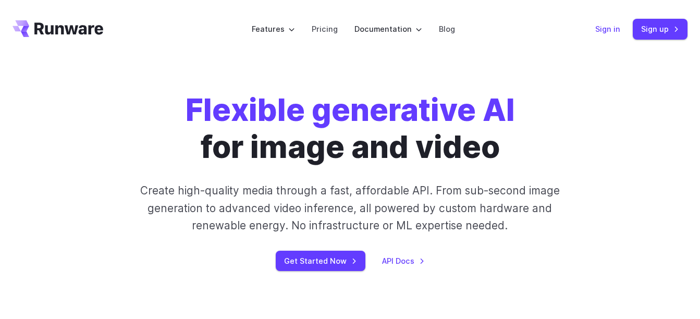
click at [607, 24] on link "Sign in" at bounding box center [608, 29] width 25 height 12
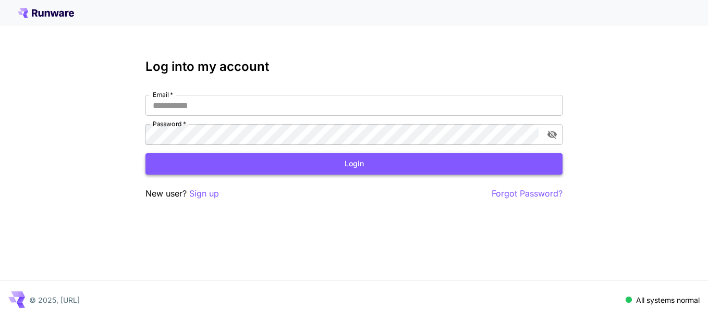
type input "**********"
click at [309, 169] on button "Login" at bounding box center [354, 163] width 417 height 21
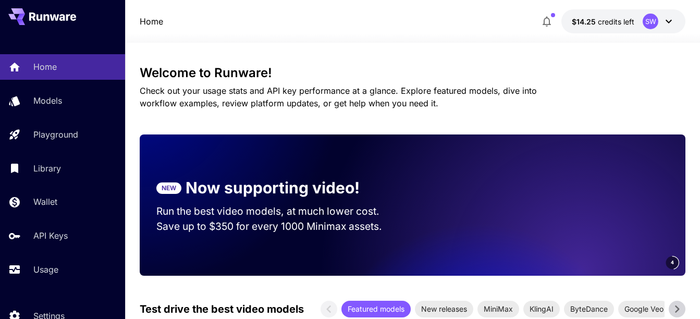
click at [309, 168] on section "NEW Now supporting video! Run the best video models, at much lower cost. Save u…" at bounding box center [276, 205] width 273 height 91
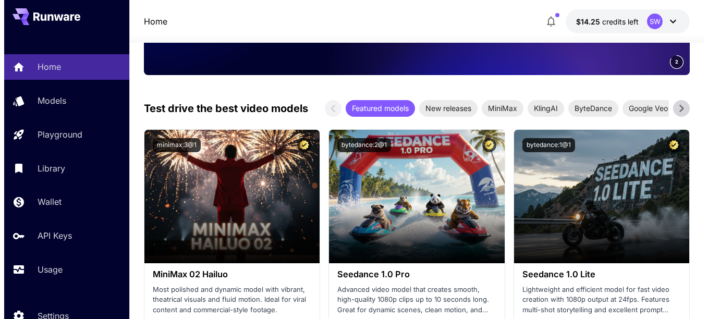
scroll to position [209, 0]
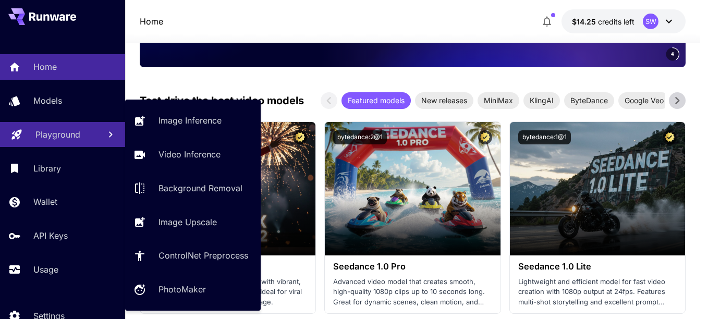
click at [60, 130] on p "Playground" at bounding box center [57, 134] width 45 height 13
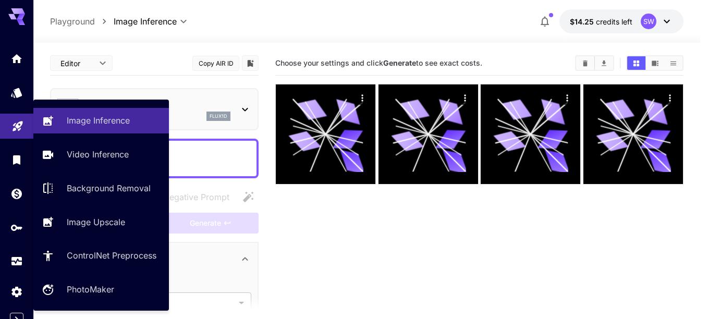
type input "**********"
click at [60, 130] on link "Image Inference" at bounding box center [101, 121] width 136 height 26
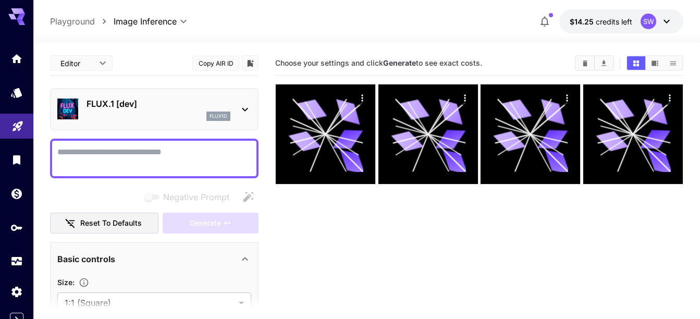
click at [129, 156] on textarea "Negative Prompt" at bounding box center [154, 158] width 194 height 25
paste textarea "**********"
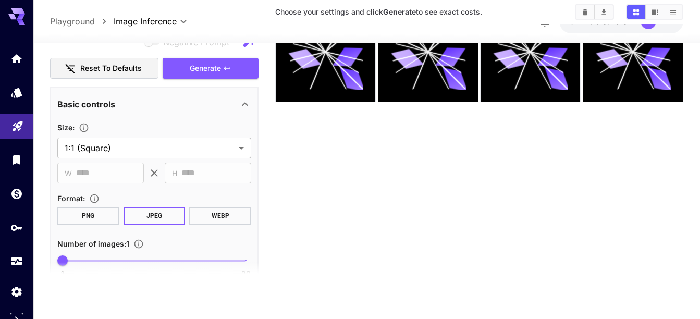
scroll to position [637, 0]
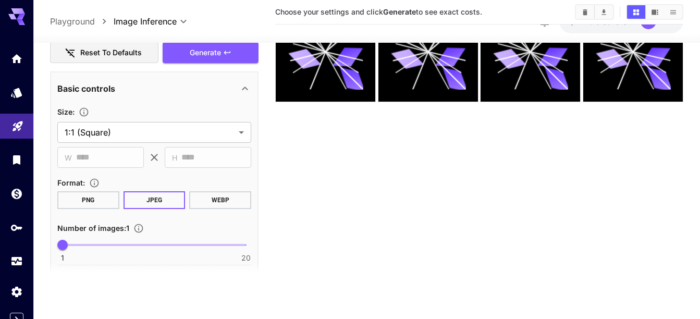
type textarea "**********"
click at [216, 197] on button "WEBP" at bounding box center [220, 200] width 62 height 18
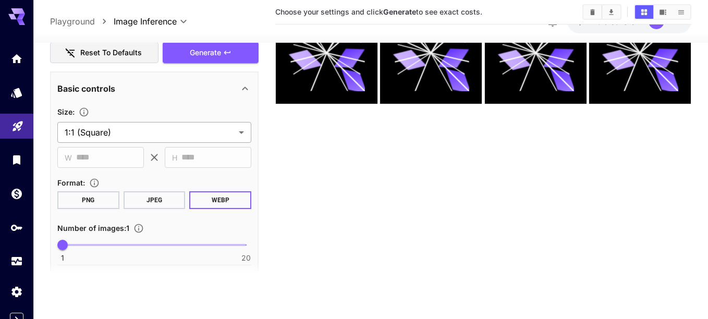
click at [241, 128] on body "**********" at bounding box center [354, 119] width 708 height 402
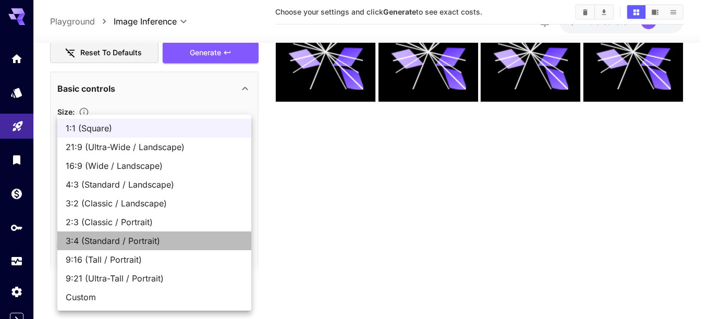
click at [174, 246] on span "3:4 (Standard / Portrait)" at bounding box center [154, 241] width 177 height 13
type input "**********"
type input "***"
type input "****"
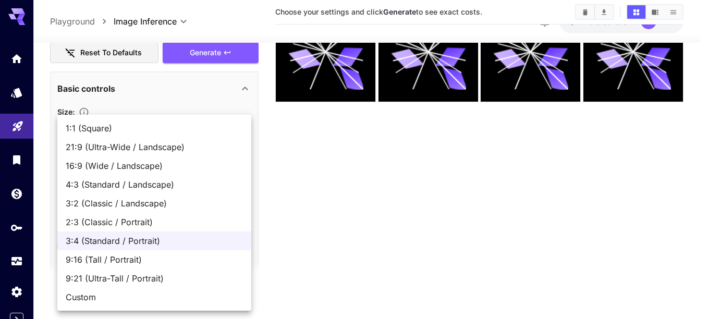
click at [244, 131] on body "**********" at bounding box center [354, 119] width 708 height 402
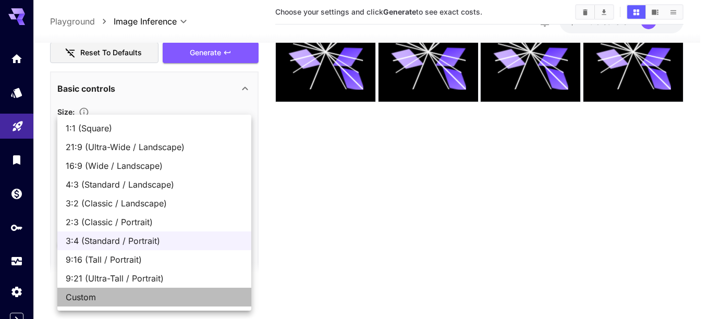
click at [177, 296] on span "Custom" at bounding box center [154, 297] width 177 height 13
type input "******"
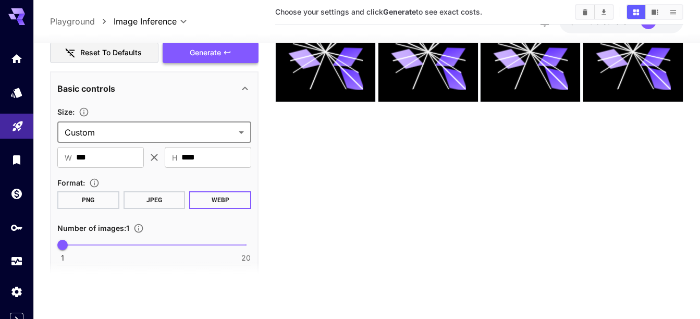
click at [190, 46] on span "Generate" at bounding box center [205, 52] width 31 height 13
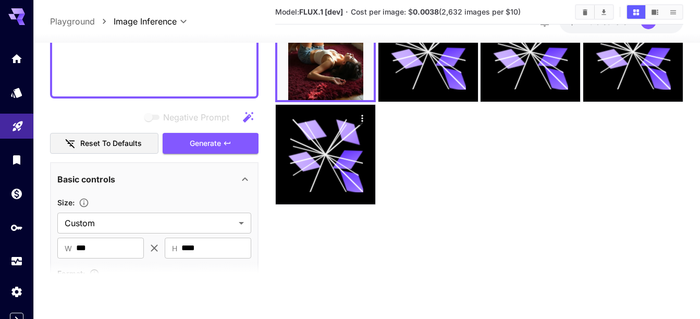
scroll to position [0, 0]
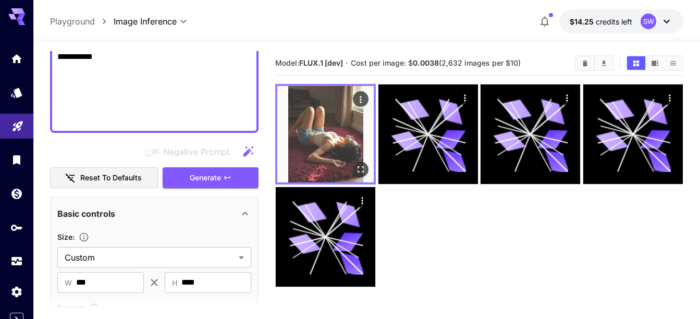
click at [338, 130] on img at bounding box center [325, 134] width 96 height 96
click at [336, 127] on img at bounding box center [325, 134] width 96 height 96
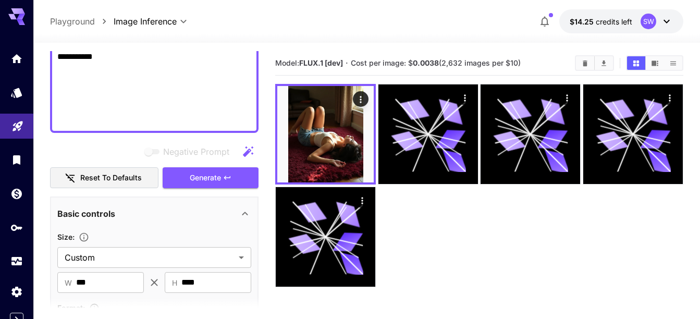
click at [433, 223] on div at bounding box center [479, 185] width 408 height 203
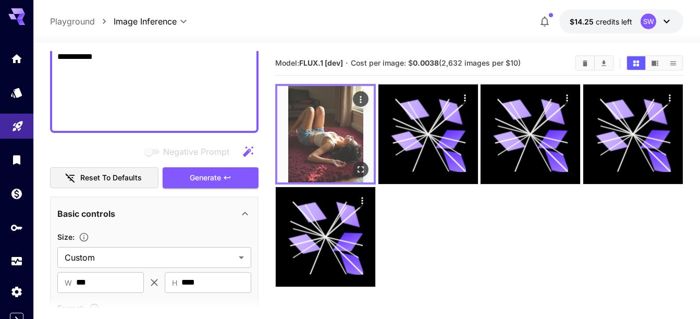
click at [331, 125] on img at bounding box center [325, 134] width 96 height 96
click at [361, 175] on button "Open in fullscreen" at bounding box center [361, 170] width 16 height 16
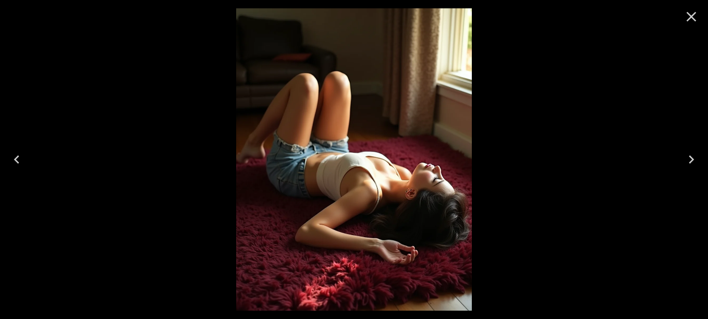
click at [361, 175] on img at bounding box center [353, 159] width 235 height 302
click at [524, 187] on div at bounding box center [354, 159] width 708 height 319
click at [693, 16] on icon "Close" at bounding box center [691, 16] width 17 height 17
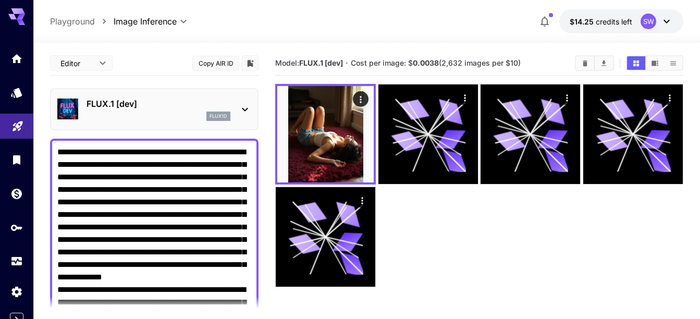
click at [241, 111] on icon at bounding box center [245, 109] width 13 height 13
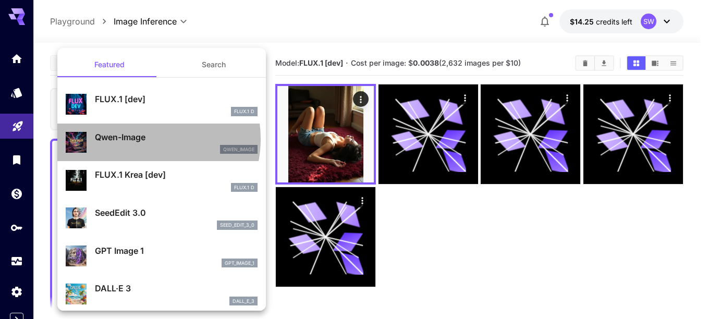
click at [143, 139] on p "Qwen-Image" at bounding box center [176, 137] width 163 height 13
type input "**"
type input "***"
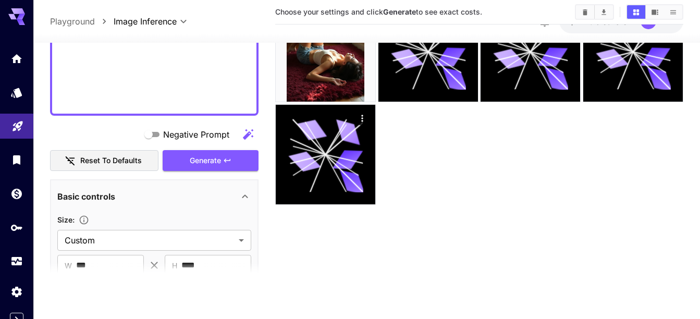
scroll to position [530, 0]
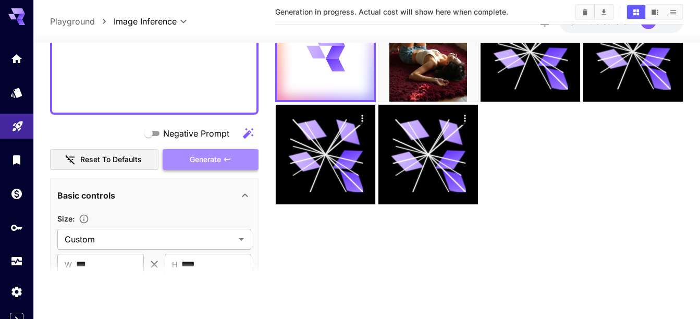
click at [201, 158] on span "Generate" at bounding box center [205, 159] width 31 height 13
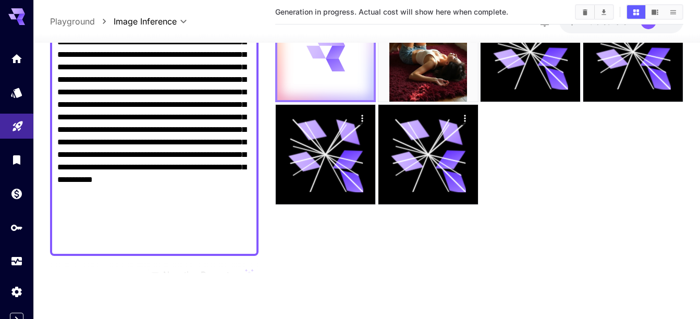
scroll to position [0, 0]
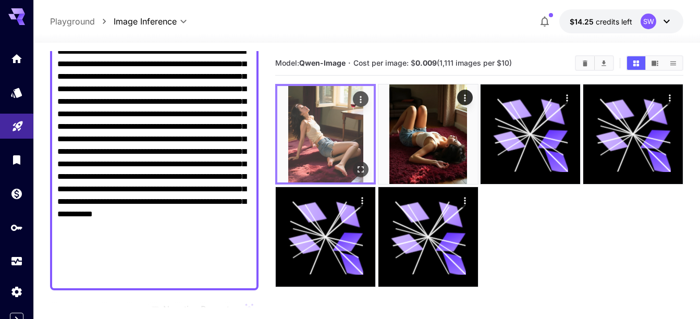
click at [340, 139] on img at bounding box center [325, 134] width 96 height 96
click at [358, 172] on icon "Open in fullscreen" at bounding box center [361, 169] width 10 height 10
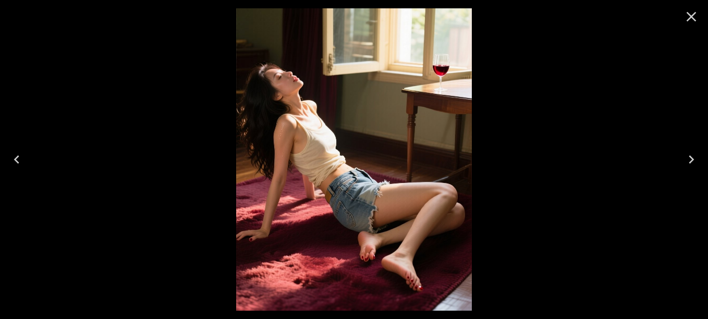
click at [358, 172] on img at bounding box center [353, 159] width 235 height 302
click at [690, 11] on icon "Close" at bounding box center [691, 16] width 17 height 17
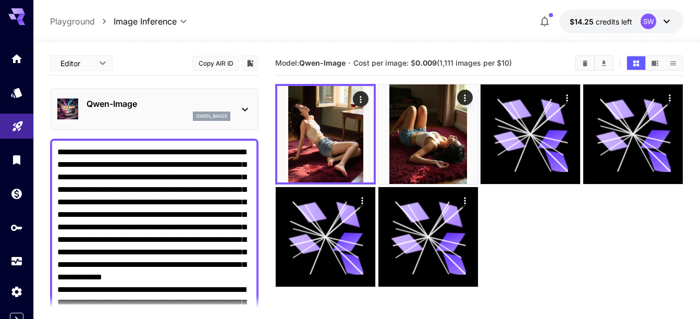
click at [245, 108] on icon at bounding box center [245, 109] width 13 height 13
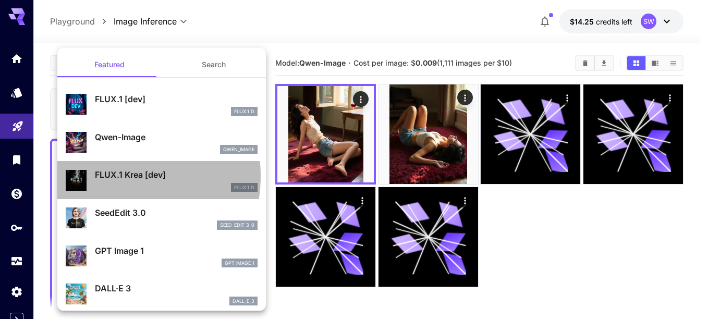
click at [107, 176] on p "FLUX.1 Krea [dev]" at bounding box center [176, 174] width 163 height 13
type input "**"
type input "***"
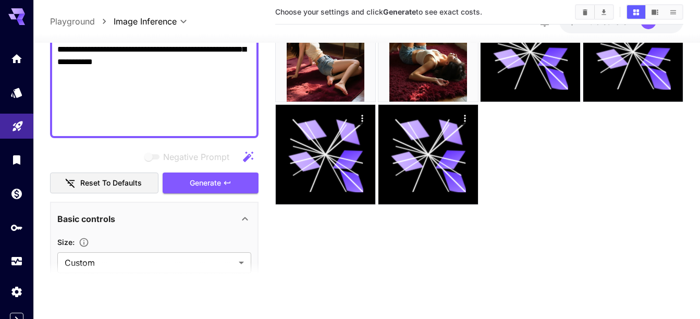
scroll to position [507, 0]
click at [211, 184] on span "Generate" at bounding box center [205, 182] width 31 height 13
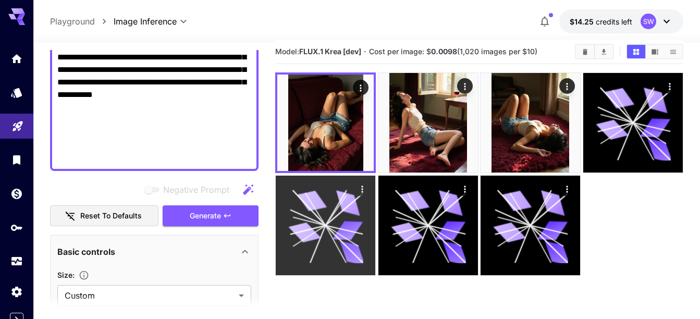
scroll to position [0, 0]
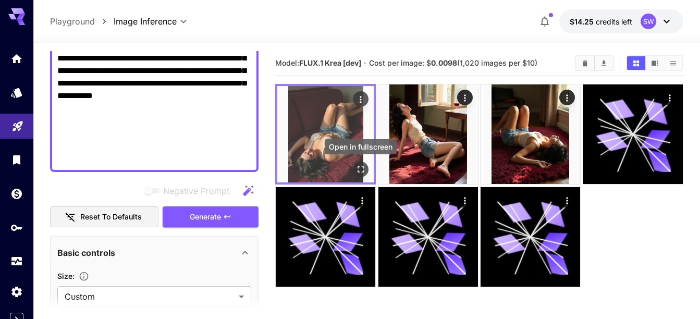
click at [361, 168] on icon "Open in fullscreen" at bounding box center [361, 169] width 10 height 10
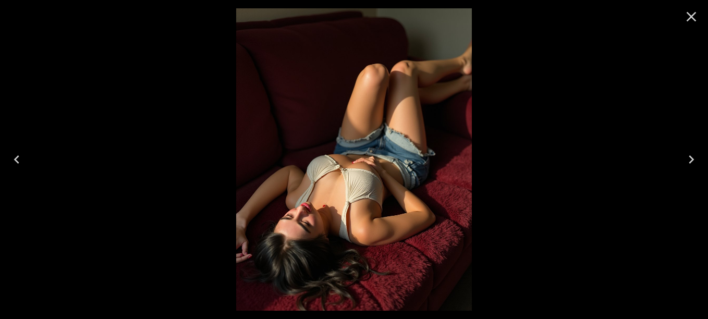
click at [361, 168] on img at bounding box center [353, 159] width 235 height 302
click at [693, 16] on icon "Close" at bounding box center [692, 17] width 10 height 10
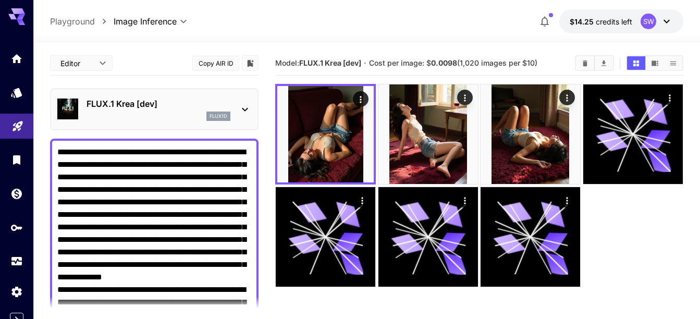
click at [245, 107] on icon at bounding box center [245, 109] width 13 height 13
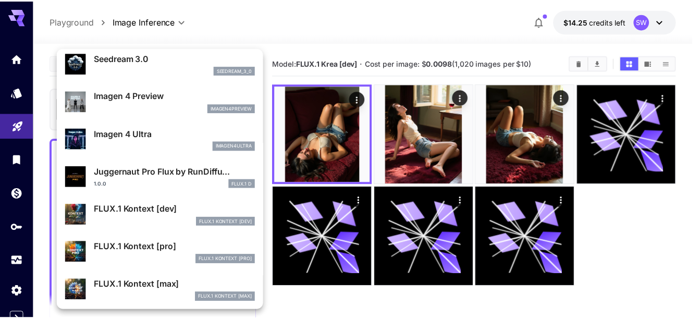
scroll to position [316, 0]
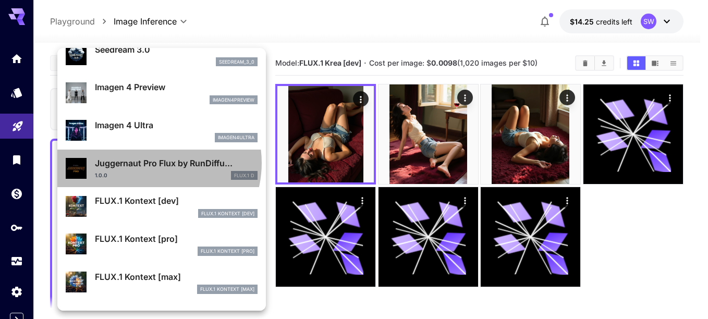
click at [151, 163] on p "Juggernaut Pro Flux by RunDiffu..." at bounding box center [176, 163] width 163 height 13
type input "**"
type input "*"
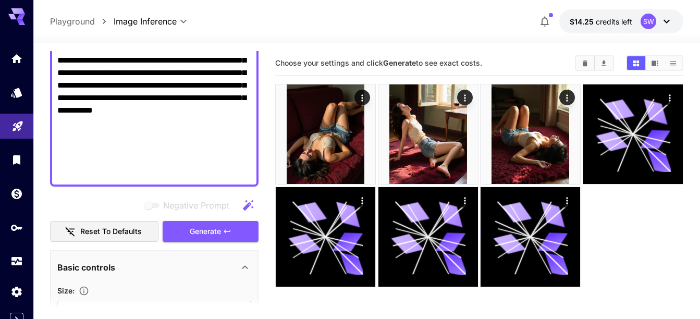
scroll to position [505, 0]
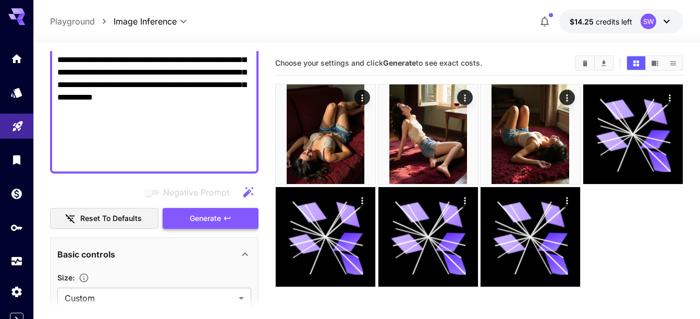
click at [201, 217] on span "Generate" at bounding box center [205, 218] width 31 height 13
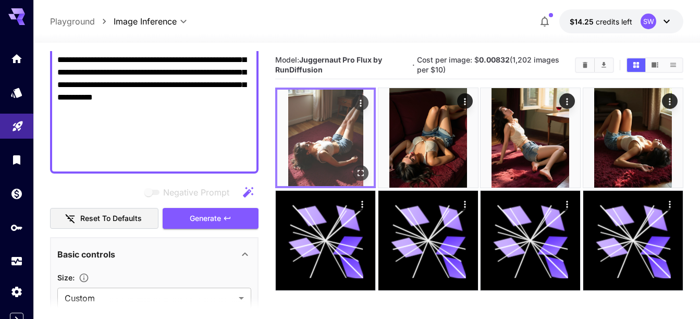
click at [335, 124] on img at bounding box center [325, 138] width 96 height 96
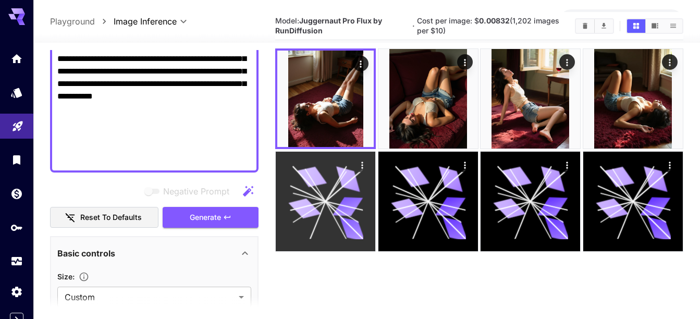
scroll to position [44, 0]
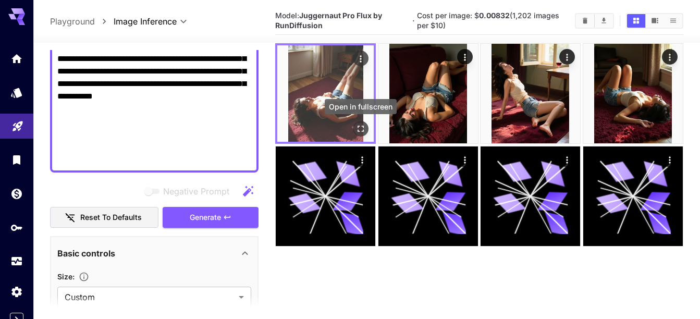
click at [362, 127] on icon "Open in fullscreen" at bounding box center [361, 129] width 10 height 10
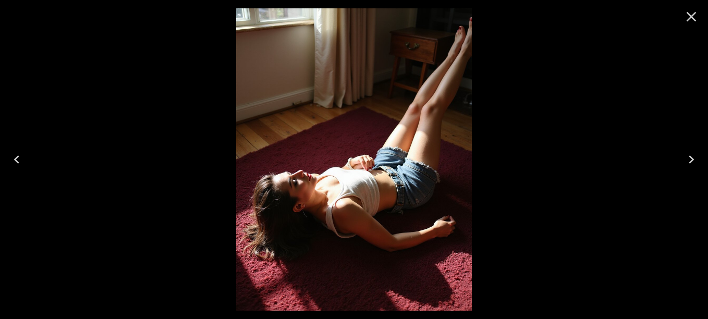
click at [454, 168] on img at bounding box center [353, 159] width 235 height 302
click at [692, 17] on icon "Close" at bounding box center [692, 17] width 10 height 10
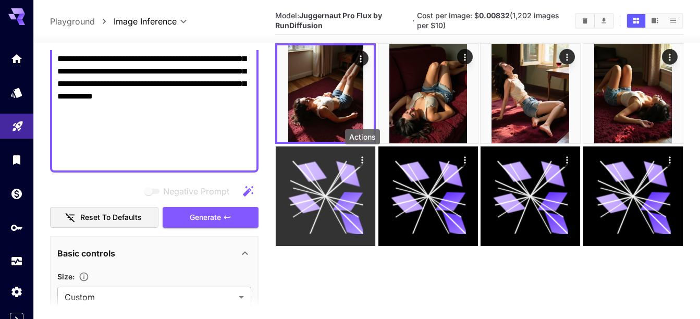
scroll to position [0, 0]
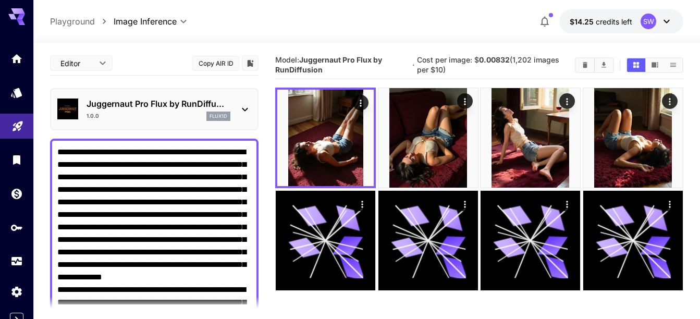
click at [195, 103] on p "Juggernaut Pro Flux by RunDiffu..." at bounding box center [159, 104] width 144 height 13
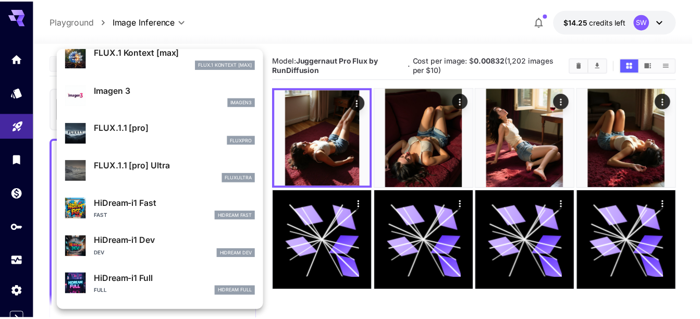
scroll to position [542, 0]
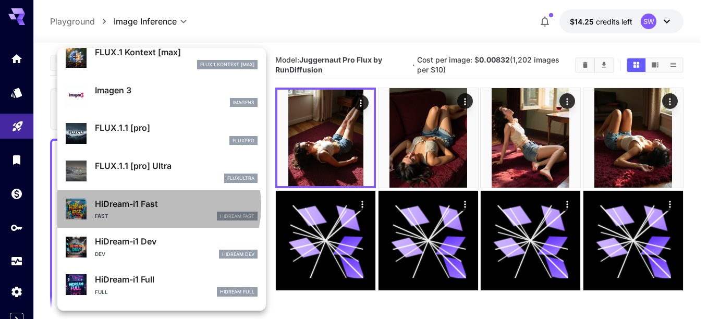
click at [150, 206] on p "HiDream-i1 Fast" at bounding box center [176, 204] width 163 height 13
type input "**"
type input "*"
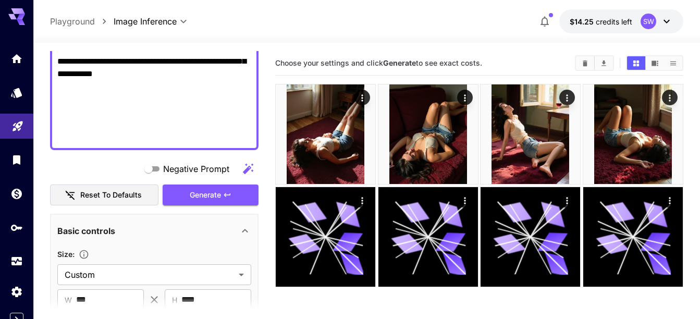
scroll to position [529, 0]
click at [194, 197] on span "Generate" at bounding box center [205, 194] width 31 height 13
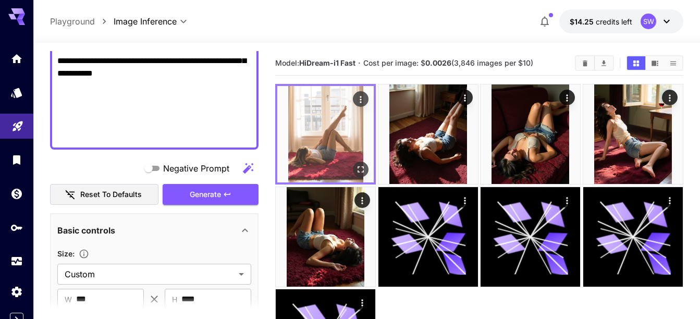
click at [344, 132] on img at bounding box center [325, 134] width 96 height 96
click at [346, 130] on img at bounding box center [325, 134] width 96 height 96
click at [363, 174] on icon "Open in fullscreen" at bounding box center [361, 169] width 10 height 10
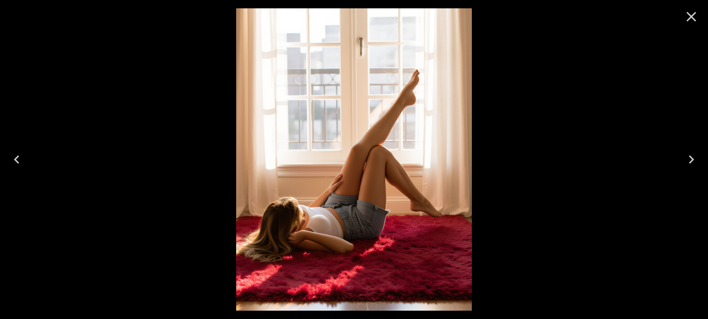
click at [249, 154] on img at bounding box center [353, 159] width 235 height 302
click at [196, 158] on div at bounding box center [354, 159] width 708 height 319
click at [689, 12] on icon "Close" at bounding box center [691, 16] width 17 height 17
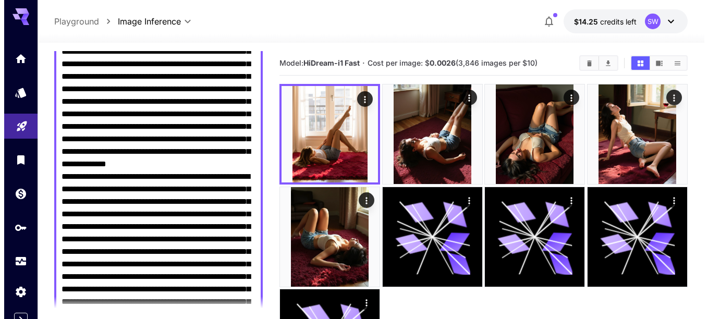
scroll to position [0, 0]
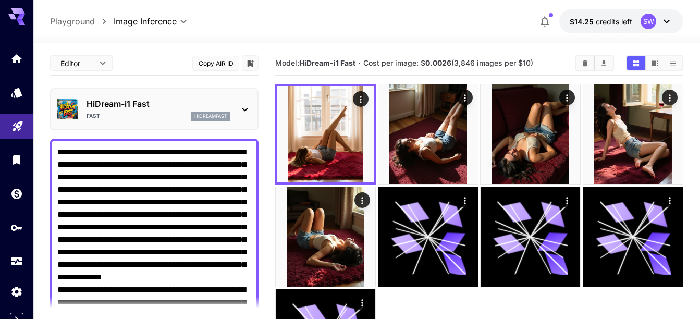
click at [246, 107] on icon at bounding box center [245, 109] width 13 height 13
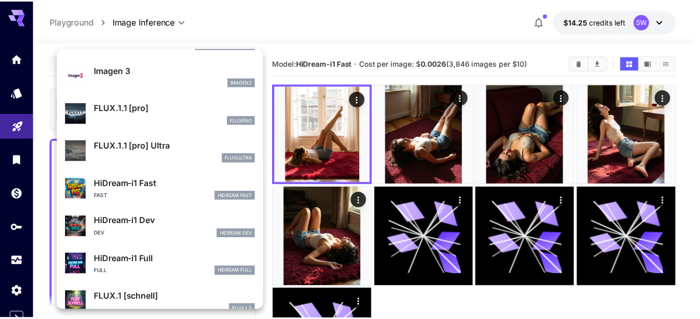
scroll to position [577, 0]
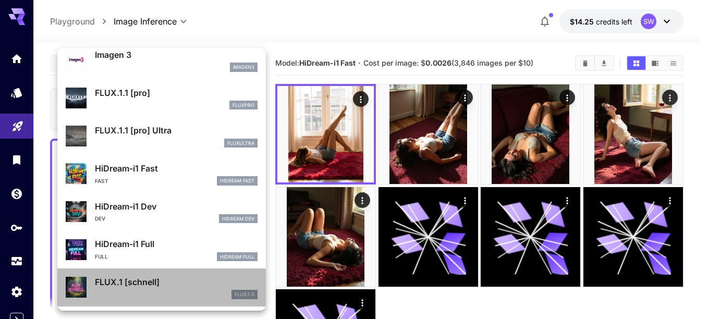
click at [174, 285] on p "FLUX.1 [schnell]" at bounding box center [176, 282] width 163 height 13
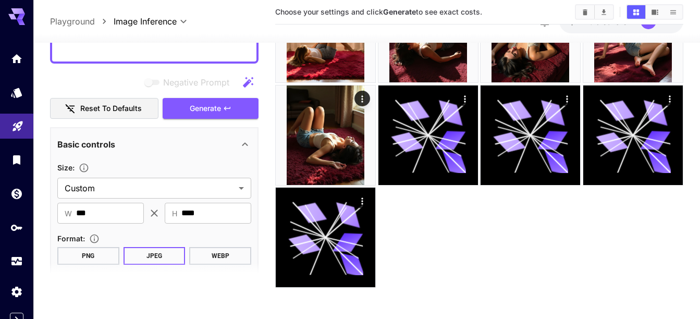
scroll to position [589, 0]
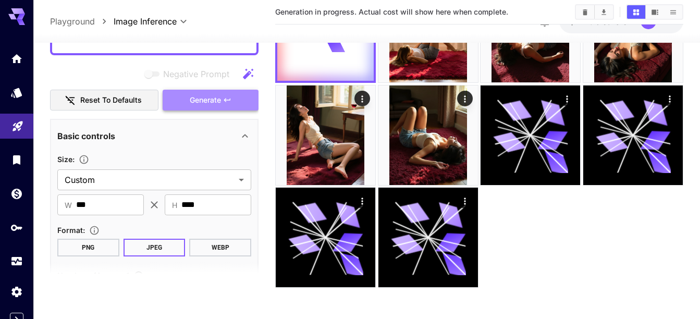
click at [197, 100] on span "Generate" at bounding box center [205, 100] width 31 height 13
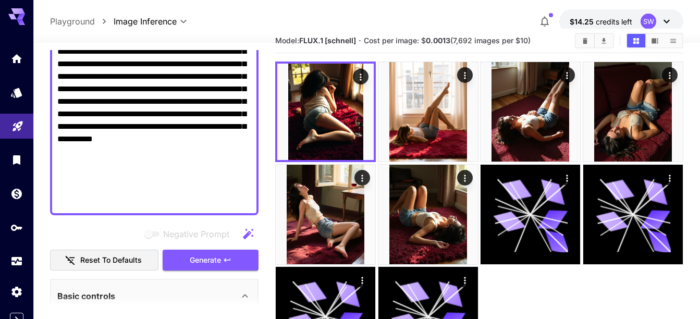
scroll to position [0, 0]
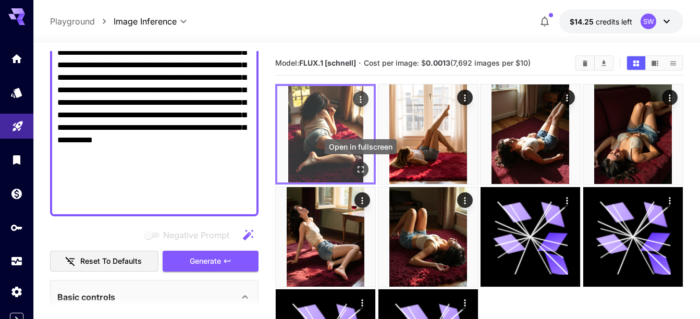
click at [366, 173] on icon "Open in fullscreen" at bounding box center [361, 169] width 10 height 10
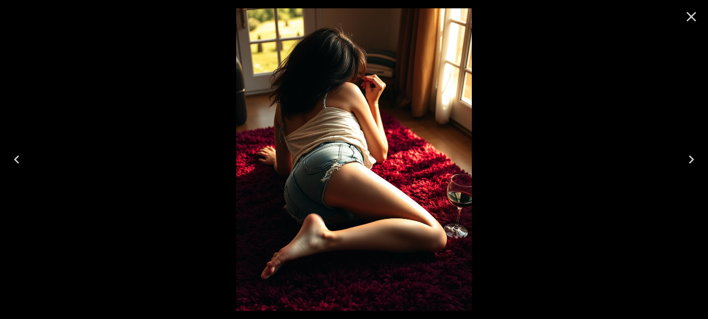
click at [366, 173] on img at bounding box center [353, 159] width 235 height 302
click at [485, 98] on div at bounding box center [354, 159] width 708 height 319
click at [686, 14] on icon "Close" at bounding box center [691, 16] width 17 height 17
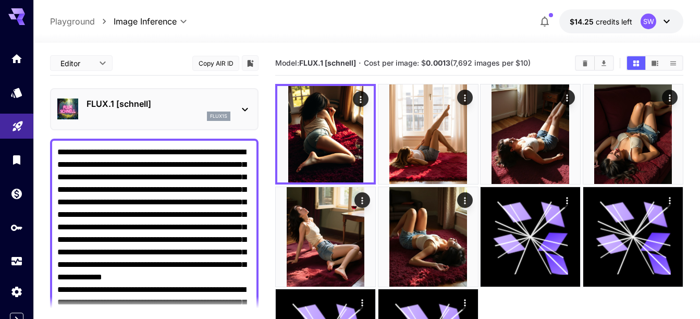
click at [245, 111] on icon at bounding box center [245, 109] width 13 height 13
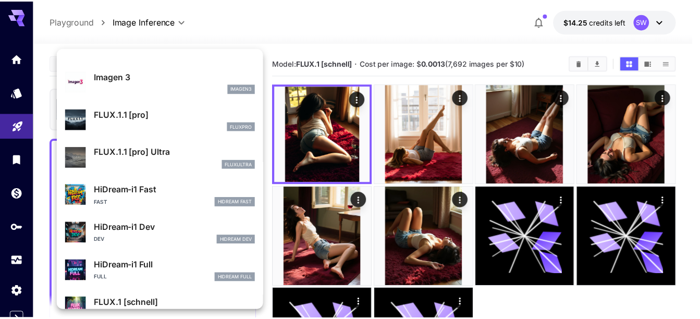
scroll to position [577, 0]
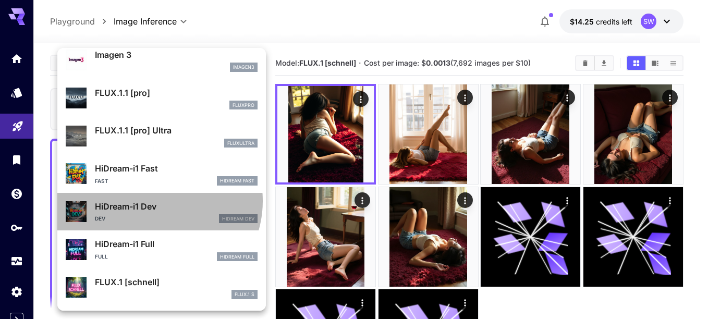
click at [157, 201] on p "HiDream-i1 Dev" at bounding box center [176, 206] width 163 height 13
type input "**"
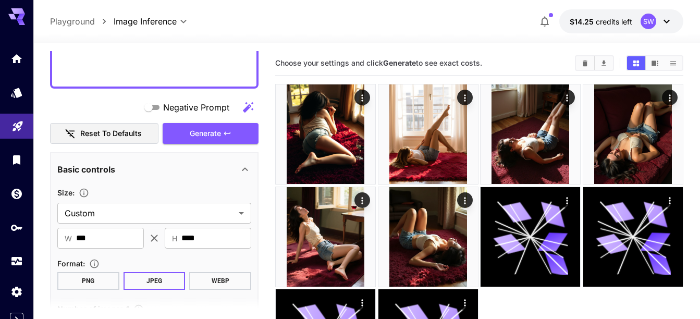
scroll to position [591, 0]
click at [200, 126] on button "Generate" at bounding box center [211, 133] width 96 height 21
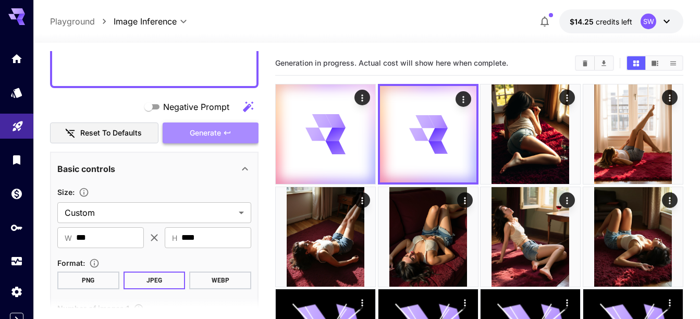
click at [200, 126] on button "Generate" at bounding box center [211, 133] width 96 height 21
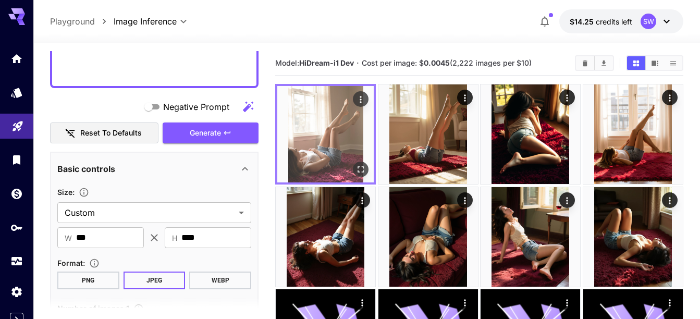
click at [324, 164] on img at bounding box center [325, 134] width 96 height 96
click at [360, 167] on icon "Open in fullscreen" at bounding box center [361, 170] width 6 height 6
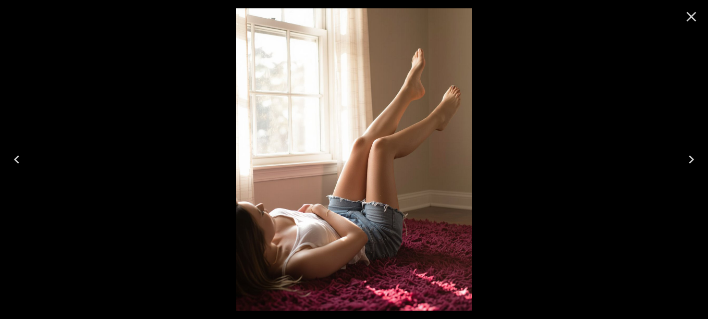
click at [360, 167] on img at bounding box center [353, 159] width 235 height 302
click at [691, 152] on icon "Next" at bounding box center [691, 159] width 17 height 17
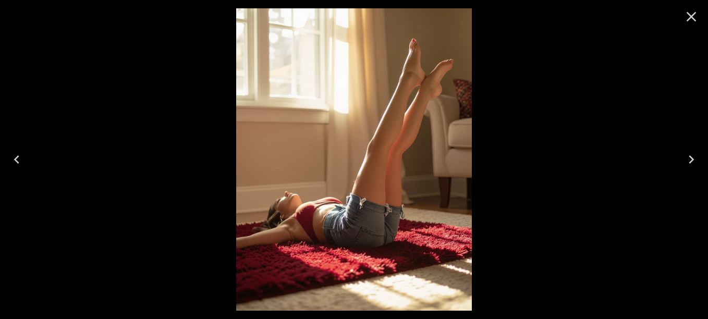
click at [690, 19] on icon "Close" at bounding box center [691, 16] width 17 height 17
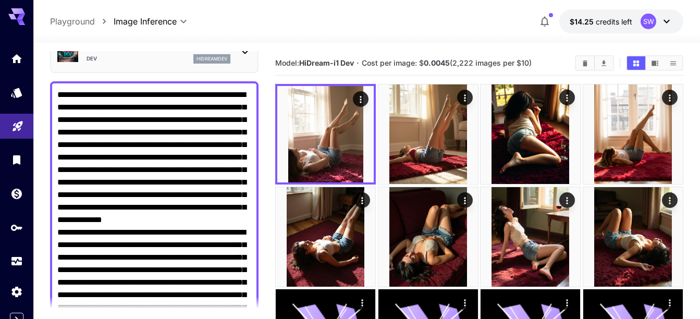
scroll to position [0, 0]
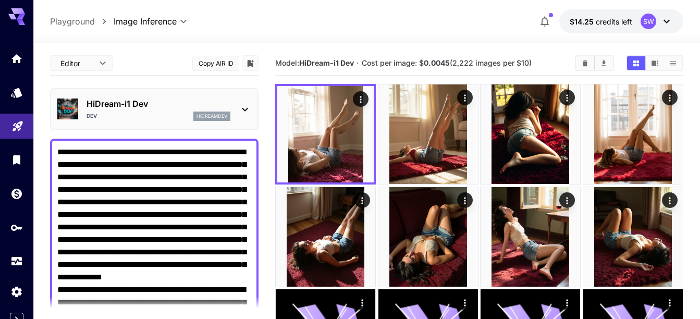
click at [245, 101] on div "HiDream-i1 [PERSON_NAME]" at bounding box center [154, 109] width 194 height 32
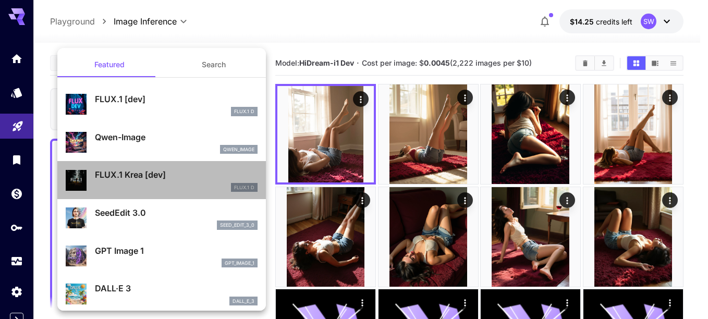
click at [168, 183] on div "FLUX.1 D" at bounding box center [176, 187] width 163 height 9
type input "***"
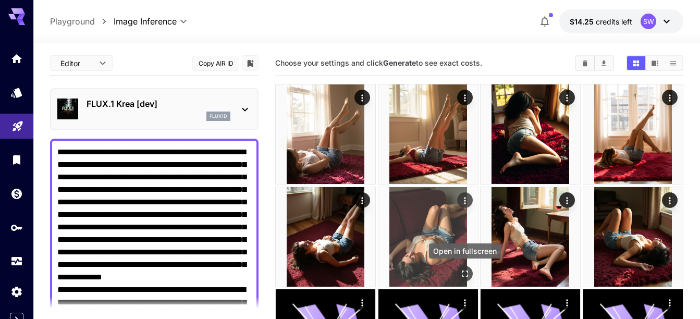
click at [465, 274] on icon "Open in fullscreen" at bounding box center [465, 274] width 10 height 10
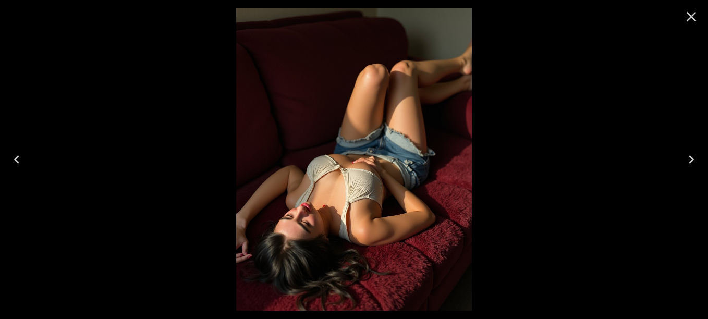
click at [378, 215] on img at bounding box center [353, 159] width 235 height 302
click at [692, 166] on icon "Next" at bounding box center [691, 159] width 17 height 17
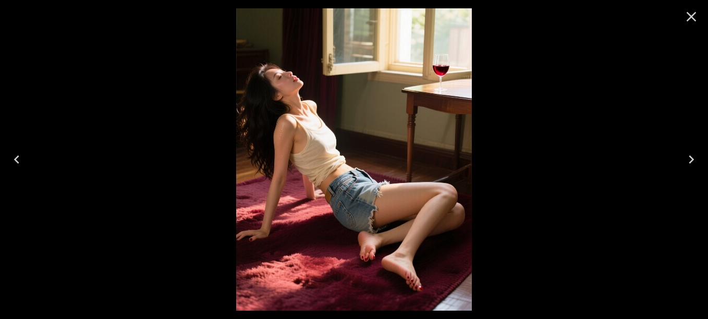
click at [692, 166] on icon "Next" at bounding box center [691, 159] width 17 height 17
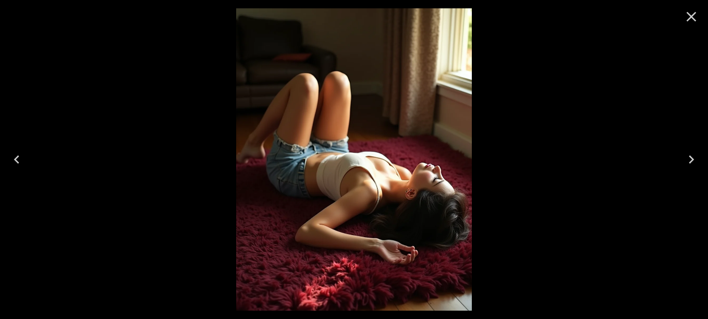
click at [688, 20] on icon "Close" at bounding box center [692, 17] width 10 height 10
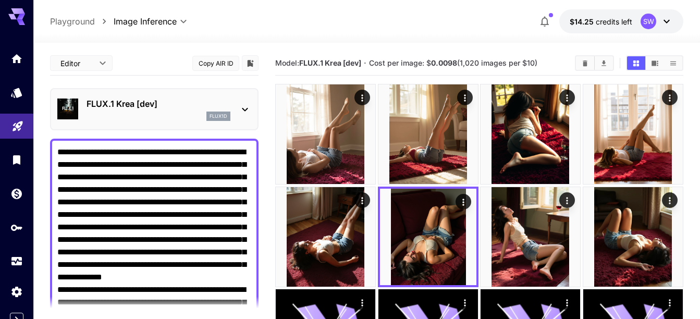
paste textarea "**********"
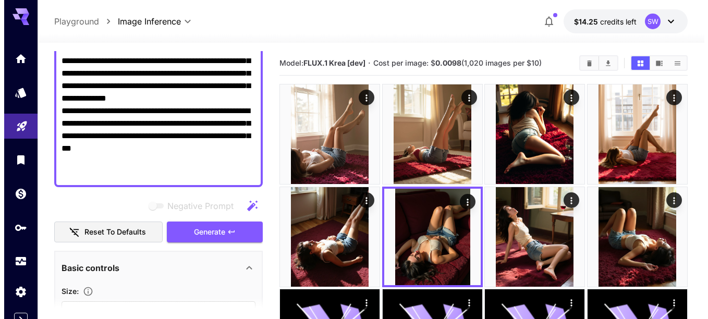
scroll to position [342, 0]
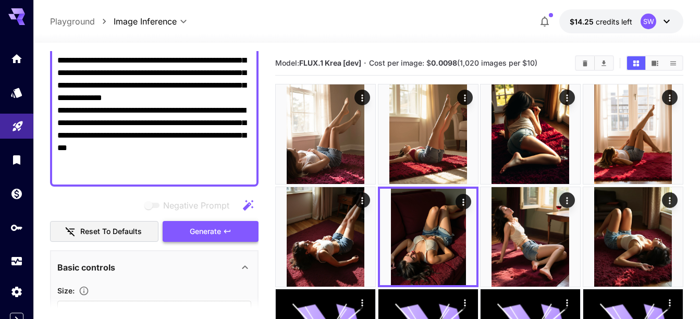
type textarea "**********"
click at [209, 233] on span "Generate" at bounding box center [205, 231] width 31 height 13
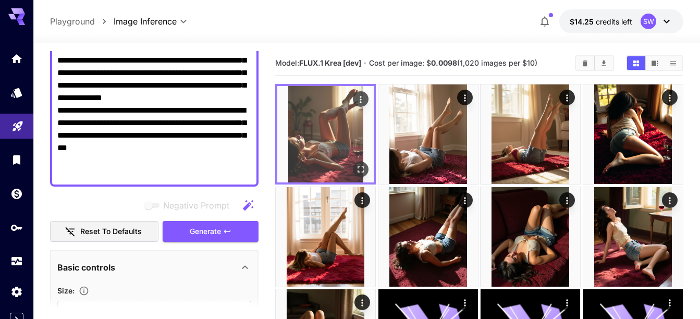
click at [313, 159] on img at bounding box center [325, 134] width 96 height 96
click at [360, 171] on icon "Open in fullscreen" at bounding box center [361, 169] width 10 height 10
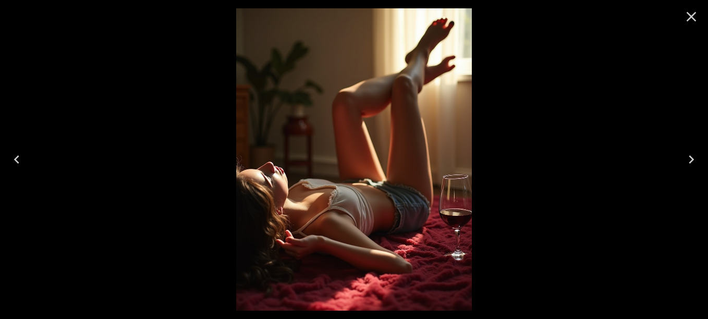
click at [516, 126] on div at bounding box center [354, 159] width 708 height 319
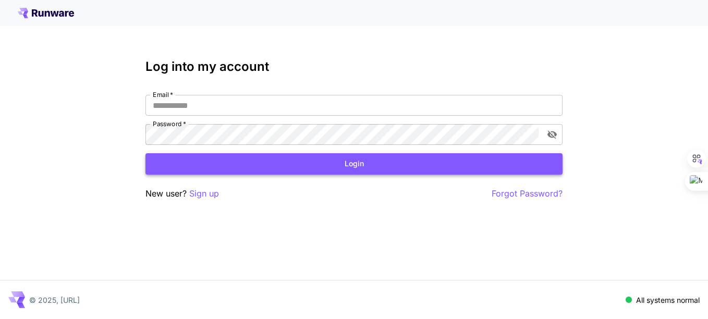
type input "**********"
click at [313, 170] on button "Login" at bounding box center [354, 163] width 417 height 21
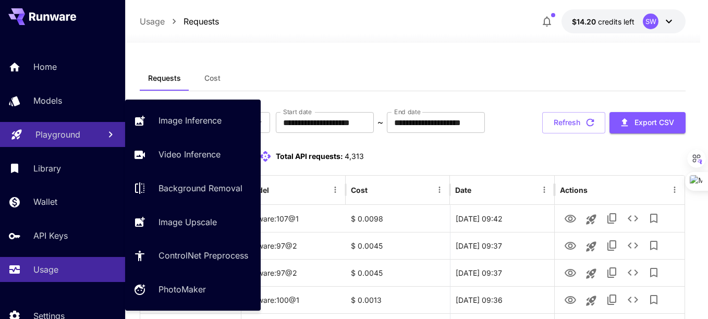
click at [56, 138] on p "Playground" at bounding box center [57, 134] width 45 height 13
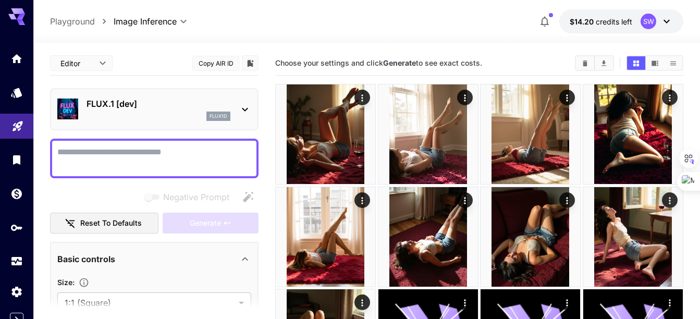
click at [120, 155] on textarea "Negative Prompt" at bounding box center [154, 158] width 194 height 25
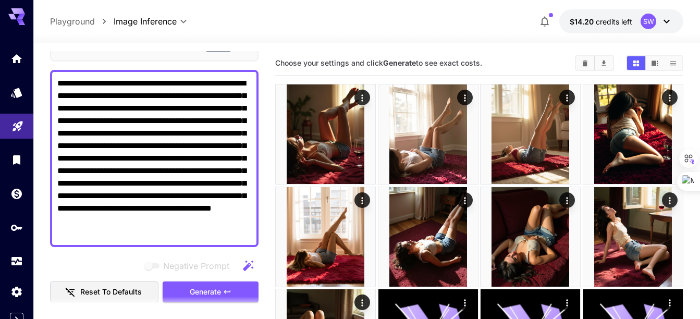
scroll to position [73, 0]
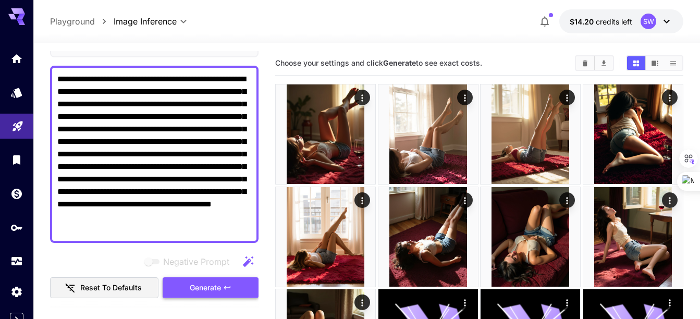
click at [208, 290] on span "Generate" at bounding box center [205, 288] width 31 height 13
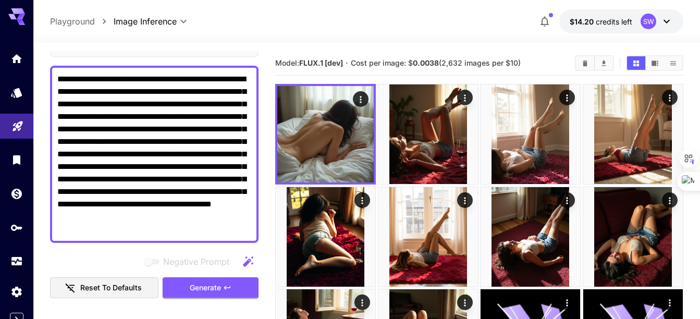
click at [167, 142] on textarea "**********" at bounding box center [154, 154] width 194 height 163
click at [136, 151] on textarea "**********" at bounding box center [154, 154] width 194 height 163
click at [134, 154] on textarea "**********" at bounding box center [154, 154] width 194 height 163
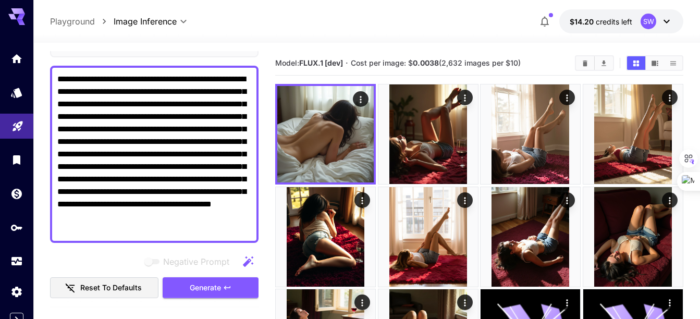
click at [134, 154] on textarea "**********" at bounding box center [154, 154] width 194 height 163
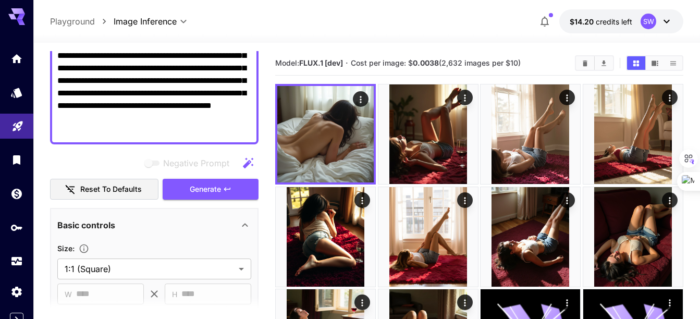
scroll to position [170, 0]
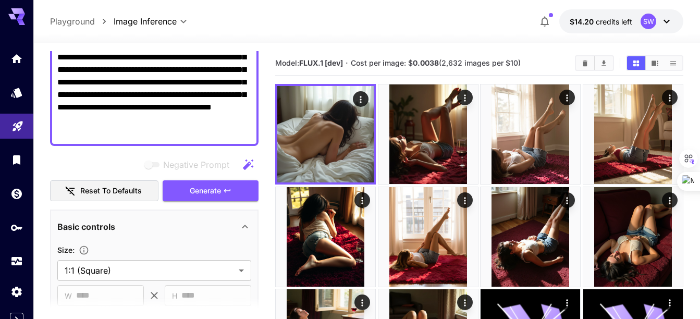
click at [197, 129] on textarea "**********" at bounding box center [154, 57] width 194 height 163
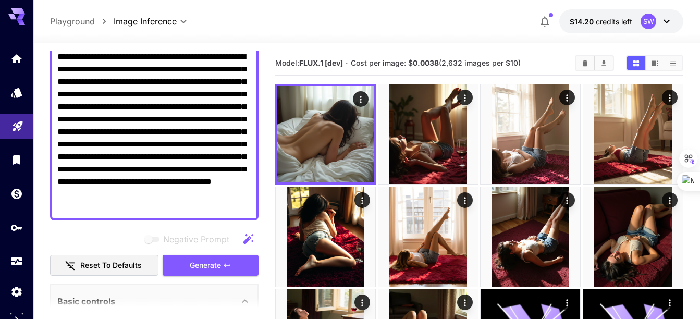
paste textarea "**********"
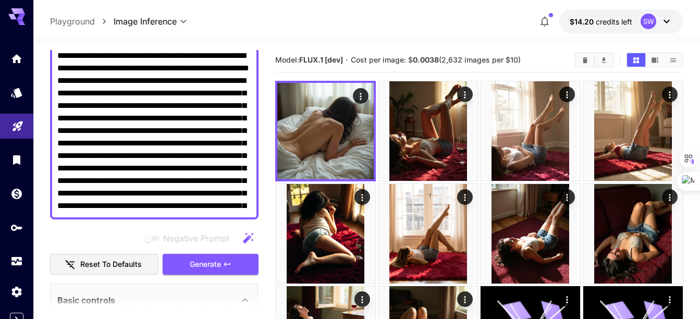
scroll to position [398, 0]
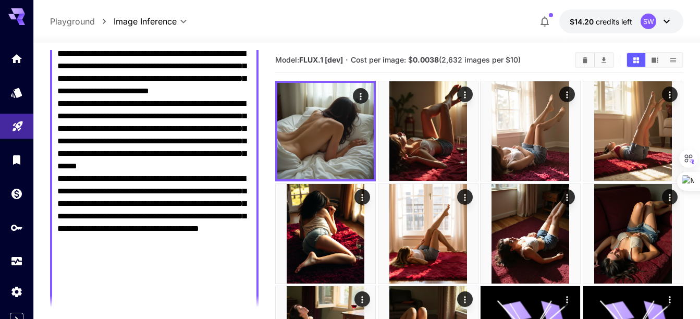
click at [125, 147] on textarea "Negative Prompt" at bounding box center [154, 35] width 194 height 576
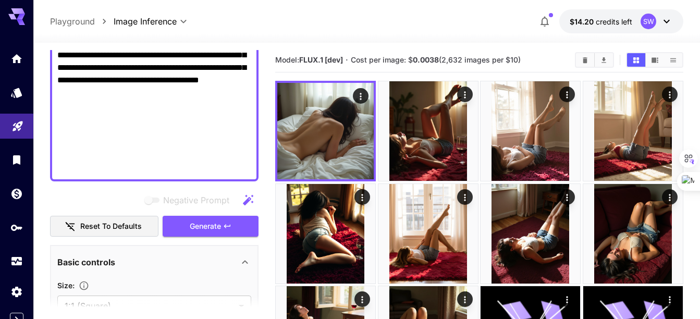
scroll to position [547, 0]
type textarea "**********"
click at [198, 223] on span "Generate" at bounding box center [205, 226] width 31 height 13
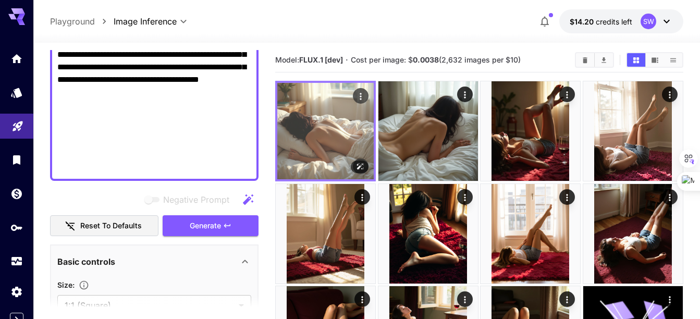
click at [319, 131] on img at bounding box center [325, 131] width 96 height 96
click at [325, 140] on img at bounding box center [325, 131] width 96 height 96
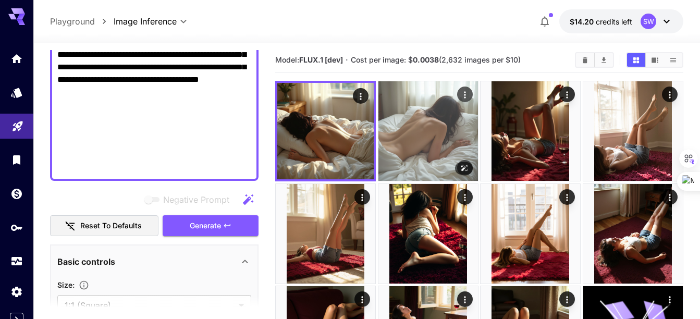
click at [431, 131] on img at bounding box center [429, 131] width 100 height 100
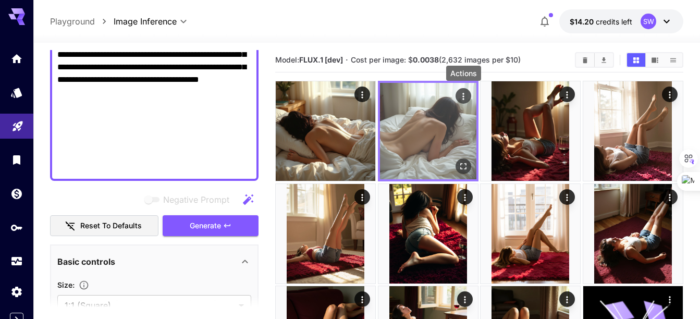
click at [466, 90] on div "Actions" at bounding box center [463, 96] width 10 height 13
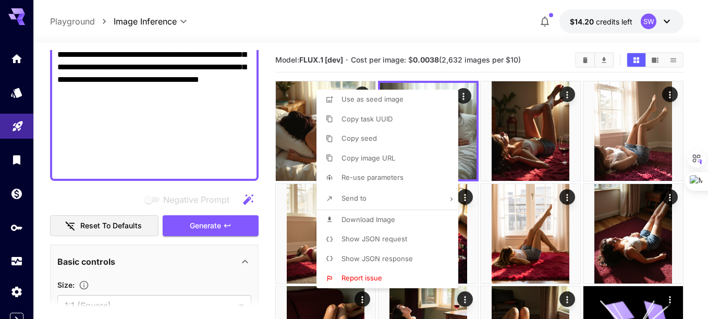
click at [467, 131] on div at bounding box center [354, 159] width 708 height 319
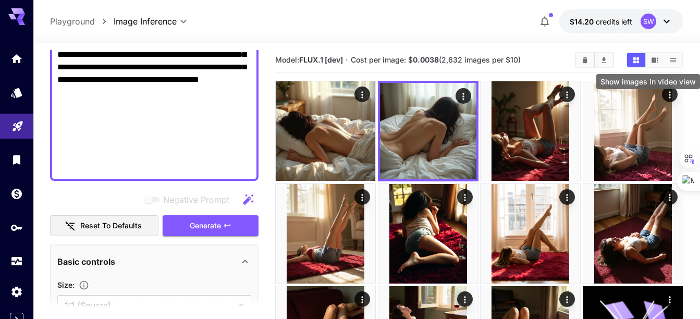
click at [658, 55] on button "Show images in video view" at bounding box center [655, 60] width 18 height 14
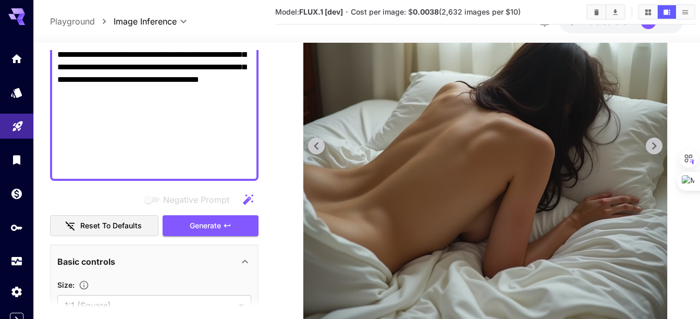
scroll to position [193, 0]
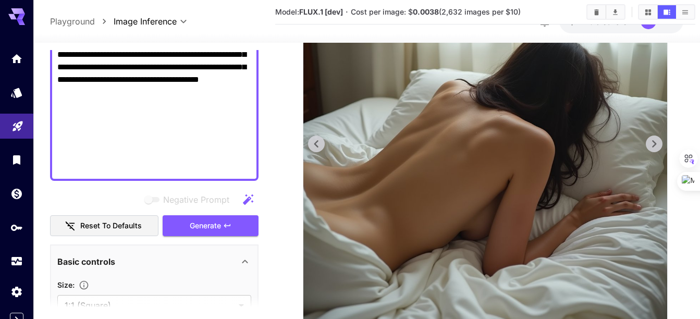
click at [315, 141] on icon at bounding box center [317, 144] width 16 height 16
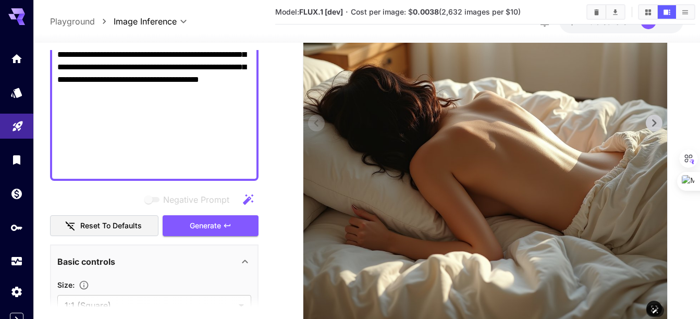
scroll to position [212, 0]
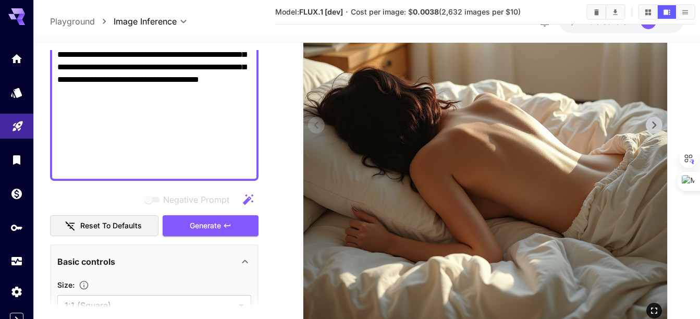
click at [654, 121] on icon at bounding box center [655, 125] width 16 height 16
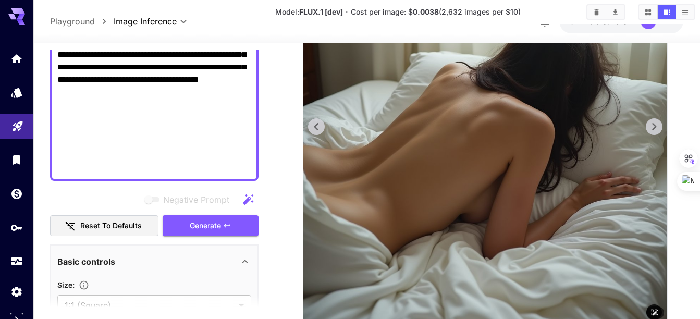
scroll to position [210, 0]
click at [317, 128] on icon at bounding box center [316, 127] width 4 height 7
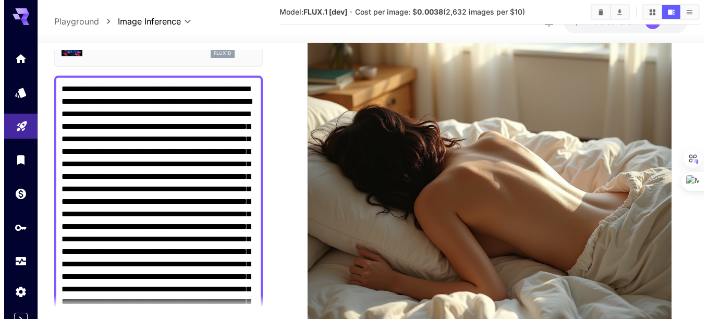
scroll to position [0, 0]
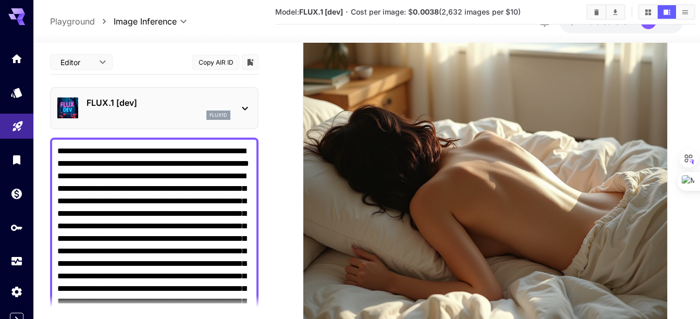
click at [246, 106] on icon at bounding box center [245, 108] width 13 height 13
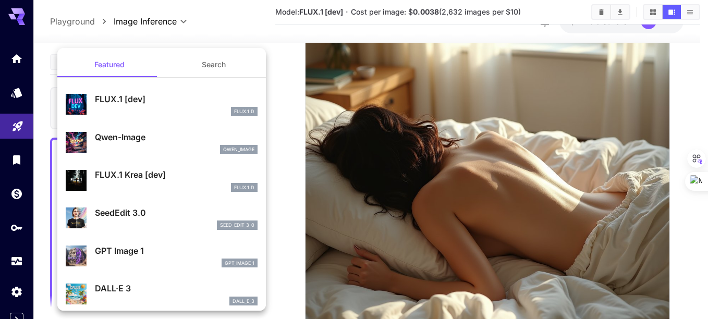
click at [125, 134] on p "Qwen-Image" at bounding box center [176, 137] width 163 height 13
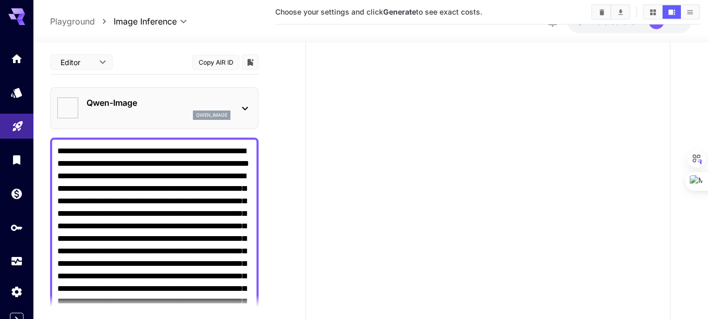
type input "**"
type input "***"
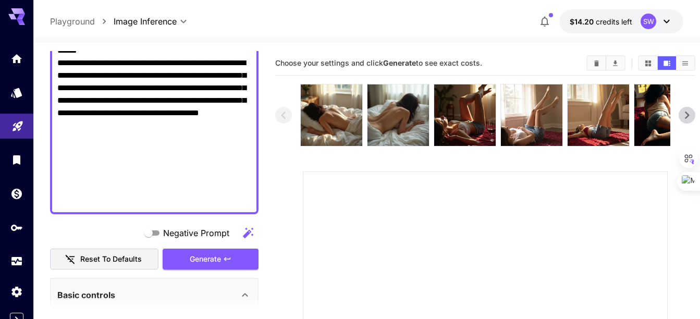
scroll to position [515, 0]
click at [201, 251] on button "Generate" at bounding box center [211, 258] width 96 height 21
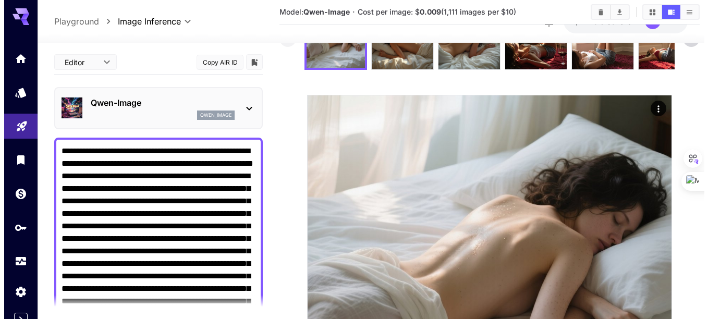
scroll to position [75, 0]
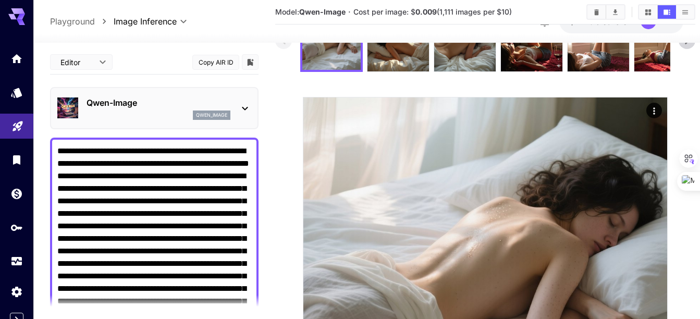
click at [245, 105] on icon at bounding box center [245, 108] width 13 height 13
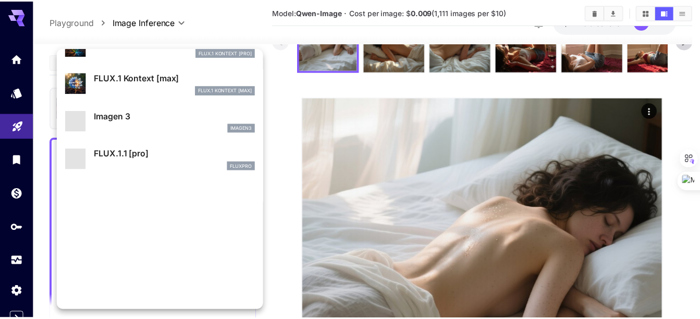
scroll to position [577, 0]
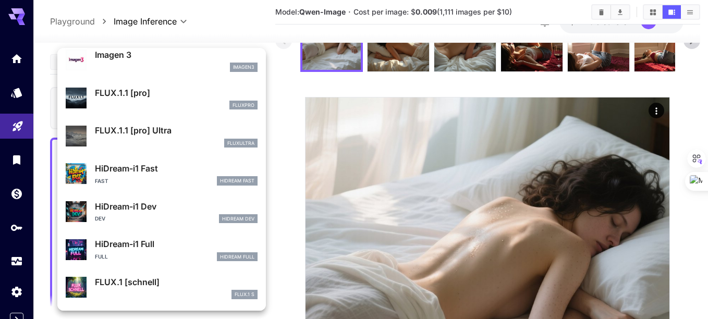
click at [128, 286] on p "FLUX.1 [schnell]" at bounding box center [176, 282] width 163 height 13
type input "*"
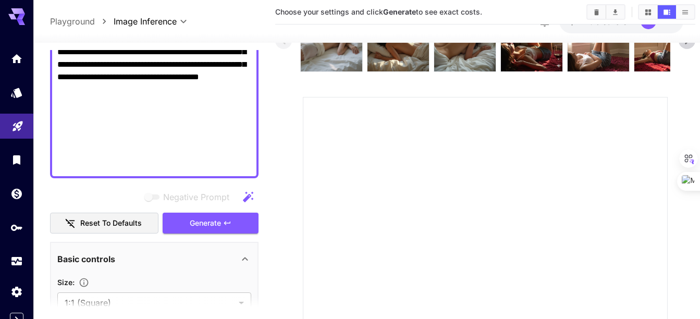
scroll to position [552, 0]
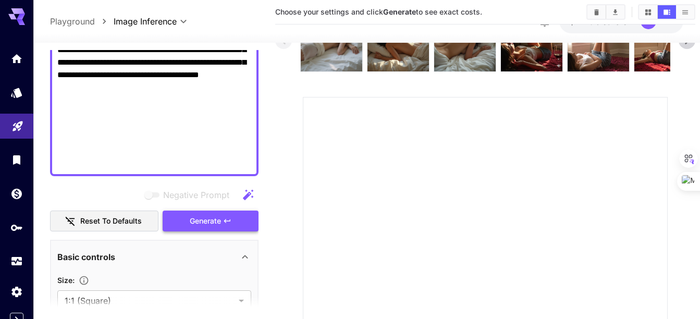
click at [195, 222] on span "Generate" at bounding box center [205, 221] width 31 height 13
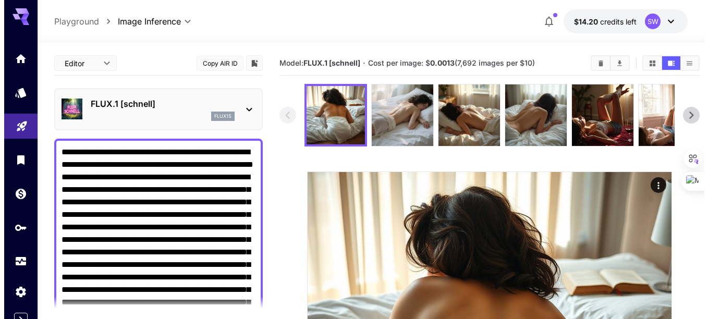
scroll to position [10, 0]
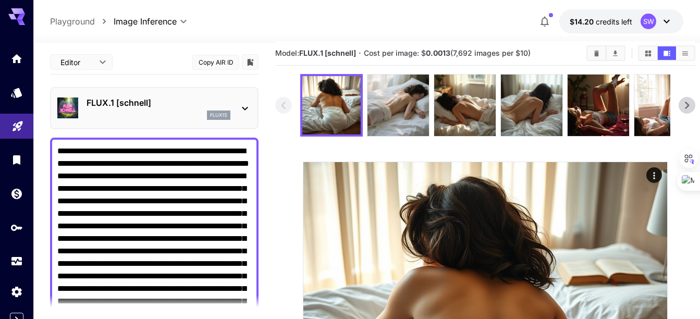
click at [167, 116] on div "flux1s" at bounding box center [159, 115] width 144 height 9
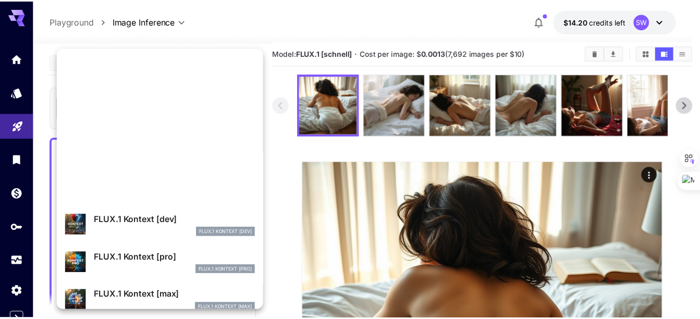
scroll to position [577, 0]
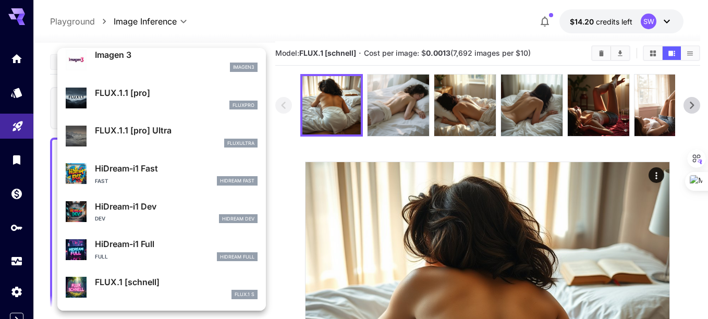
click at [137, 167] on p "HiDream-i1 Fast" at bounding box center [176, 168] width 163 height 13
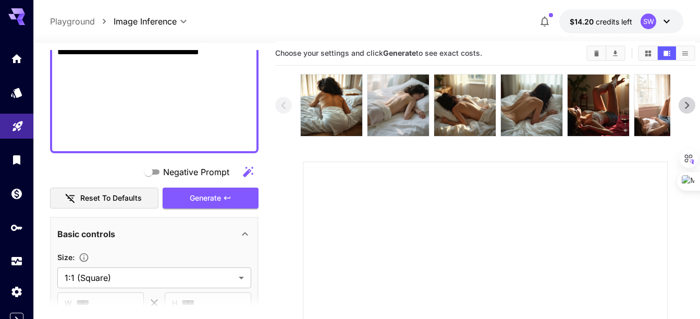
scroll to position [574, 0]
click at [213, 197] on span "Generate" at bounding box center [205, 198] width 31 height 13
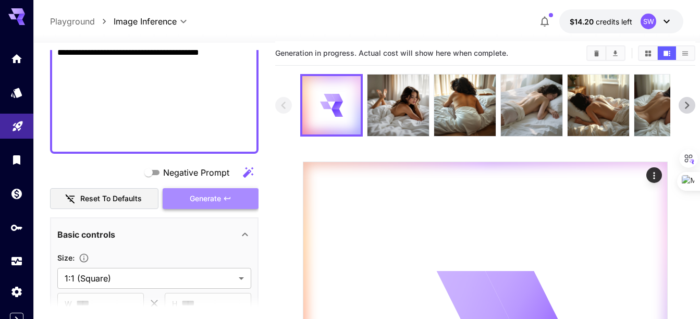
click at [213, 197] on span "Generate" at bounding box center [205, 198] width 31 height 13
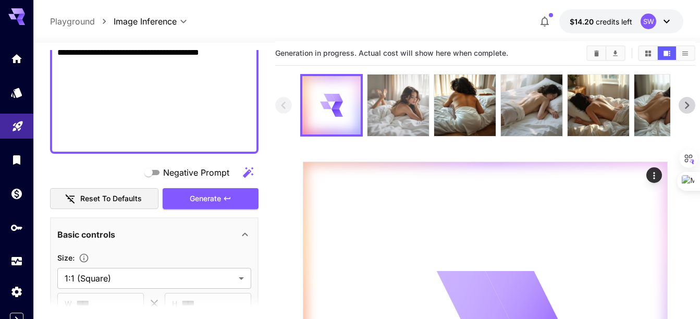
click at [403, 95] on img at bounding box center [399, 106] width 62 height 62
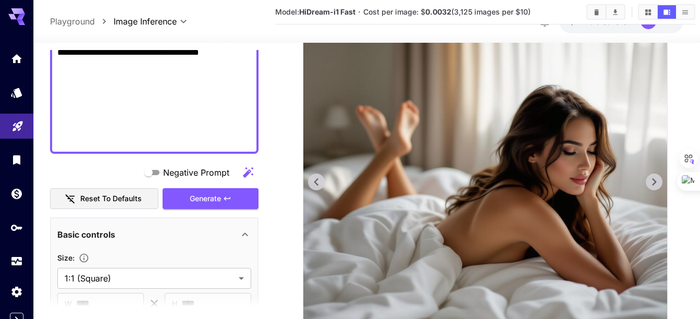
scroll to position [157, 0]
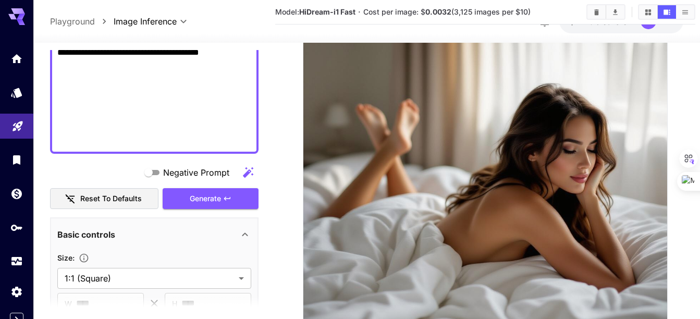
click at [286, 101] on section at bounding box center [485, 153] width 420 height 453
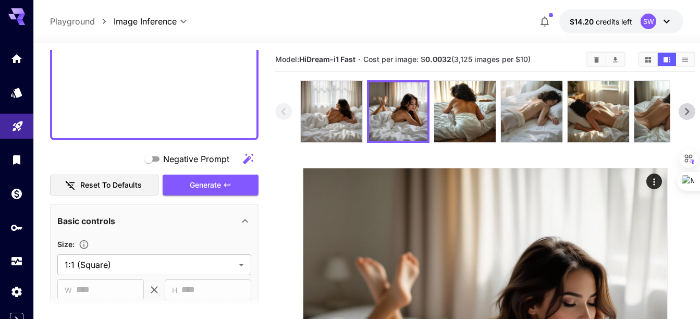
scroll to position [588, 0]
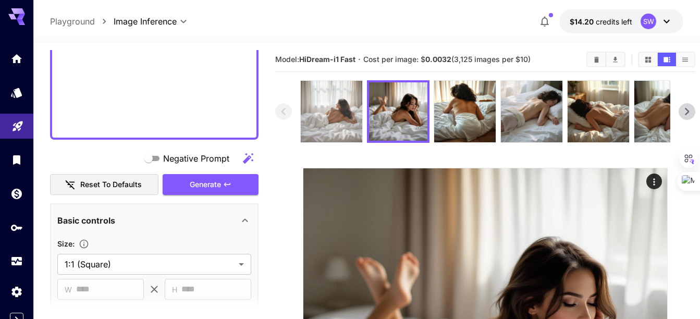
click at [337, 117] on img at bounding box center [332, 112] width 62 height 62
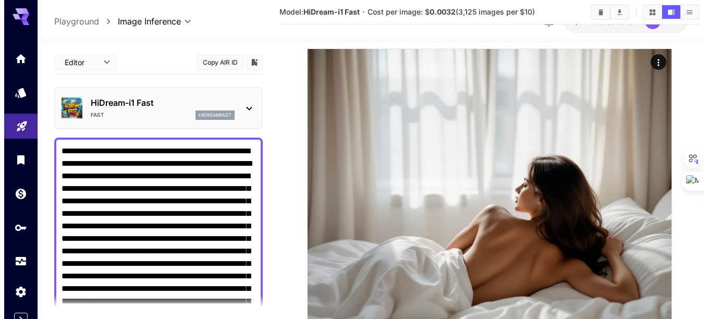
scroll to position [122, 0]
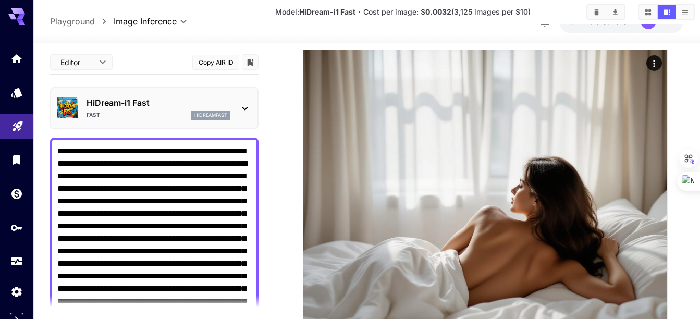
click at [250, 98] on div "HiDream-i1 Fast Fast hidreamfast" at bounding box center [154, 108] width 194 height 32
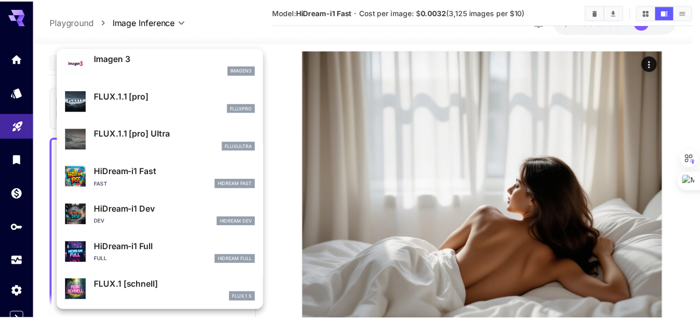
scroll to position [577, 0]
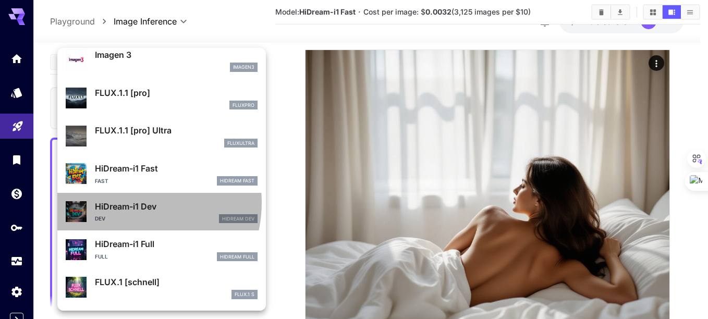
click at [129, 203] on p "HiDream-i1 Dev" at bounding box center [176, 206] width 163 height 13
type input "**"
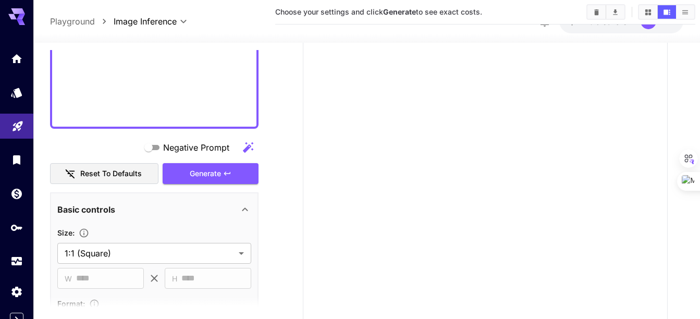
scroll to position [593, 0]
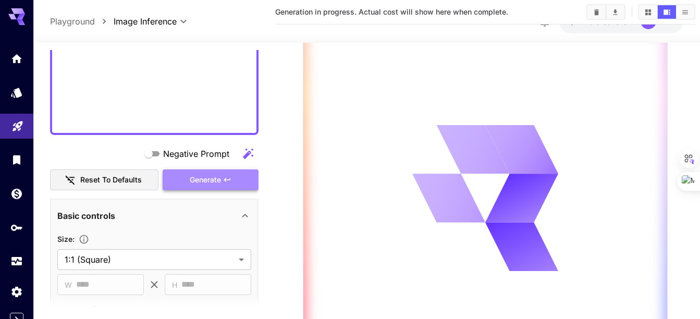
click at [205, 178] on span "Generate" at bounding box center [205, 180] width 31 height 13
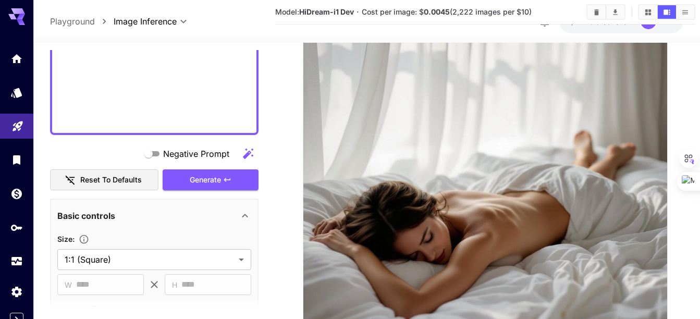
click at [295, 96] on section at bounding box center [485, 154] width 420 height 453
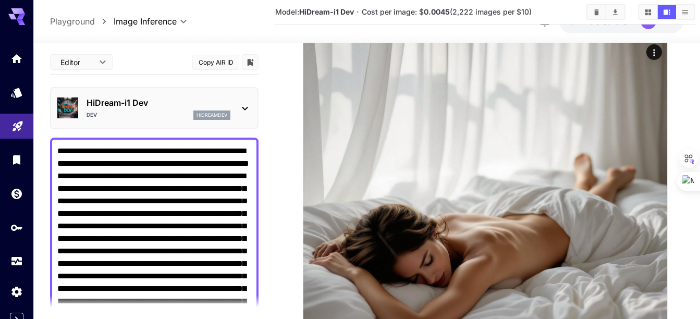
scroll to position [120, 0]
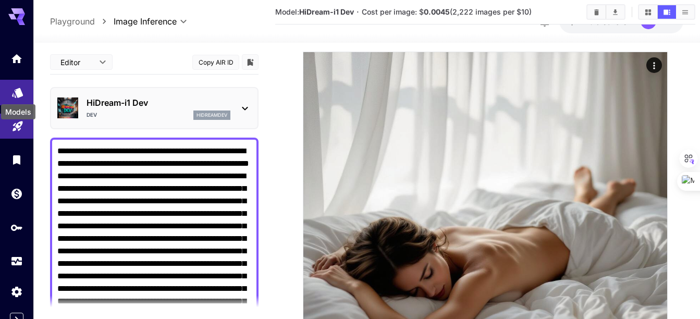
click at [13, 94] on icon "Models" at bounding box center [17, 89] width 11 height 10
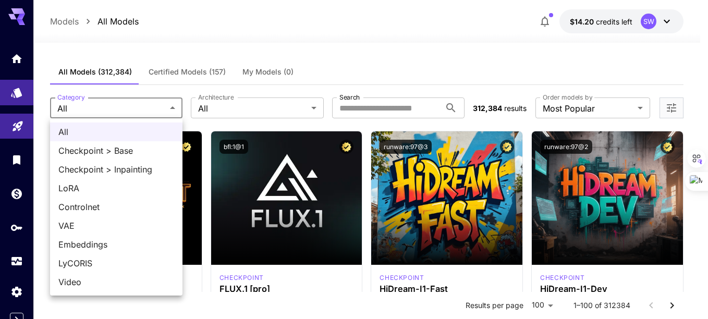
click at [240, 109] on div at bounding box center [354, 159] width 708 height 319
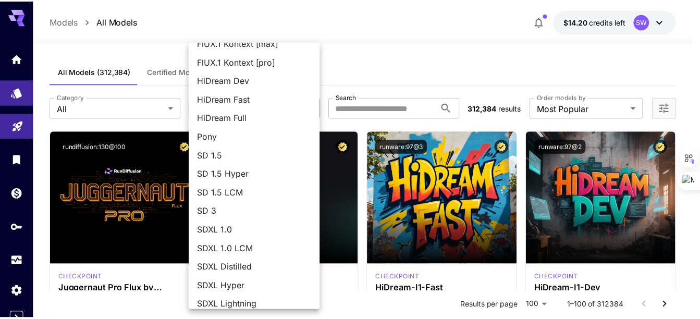
scroll to position [115, 0]
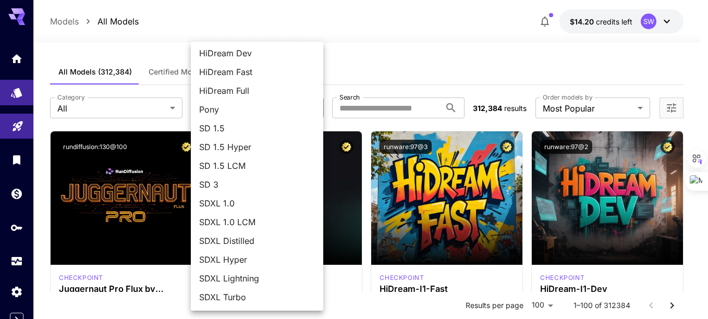
click at [352, 106] on div at bounding box center [354, 159] width 708 height 319
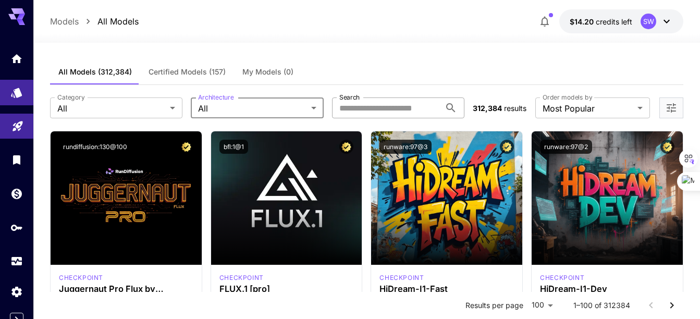
click at [352, 106] on input "Search" at bounding box center [386, 108] width 108 height 21
type input "****"
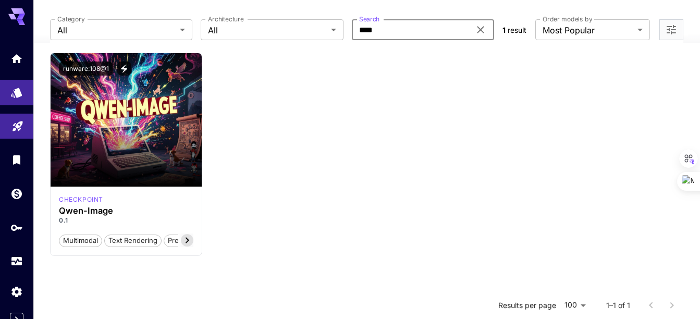
scroll to position [79, 0]
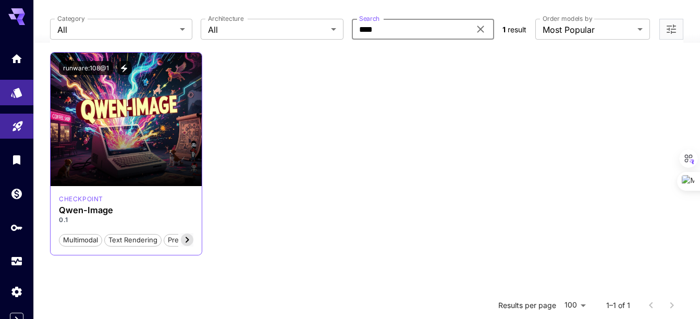
click at [187, 239] on icon at bounding box center [188, 240] width 4 height 6
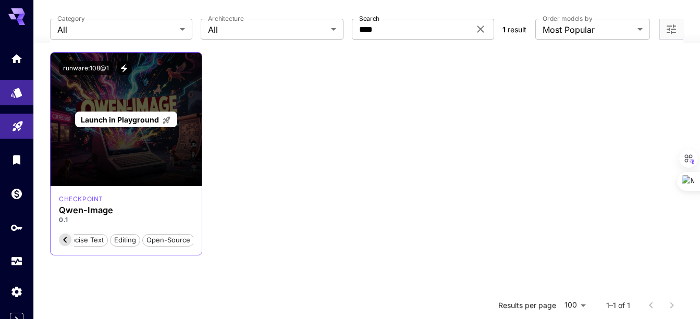
click at [119, 116] on span "Launch in Playground" at bounding box center [120, 119] width 78 height 9
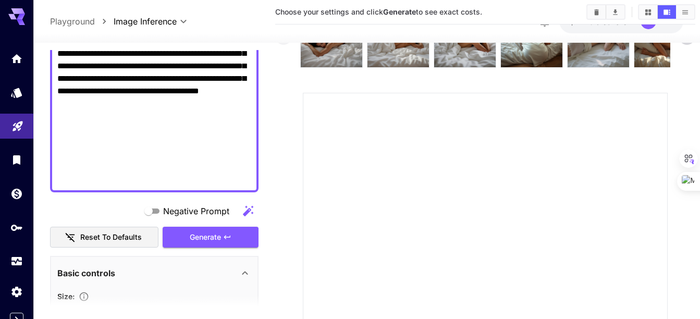
scroll to position [551, 0]
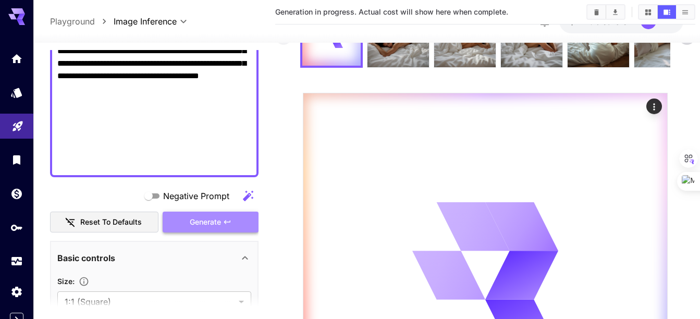
click at [196, 225] on span "Generate" at bounding box center [205, 222] width 31 height 13
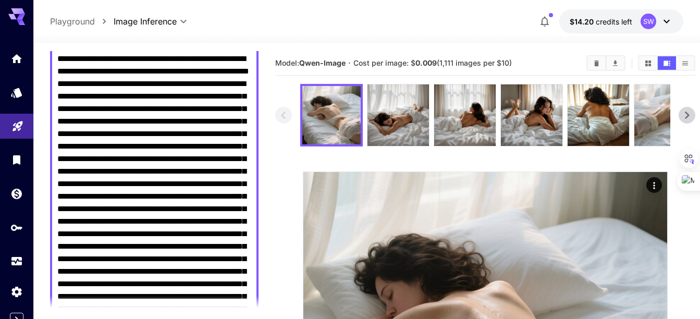
scroll to position [0, 0]
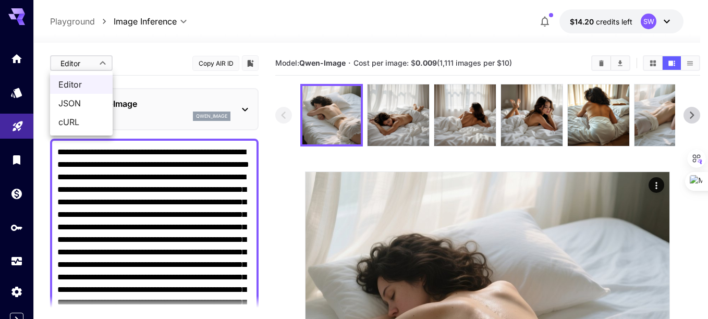
click at [106, 58] on body "**********" at bounding box center [354, 284] width 708 height 568
click at [75, 102] on span "JSON" at bounding box center [81, 103] width 46 height 13
type input "****"
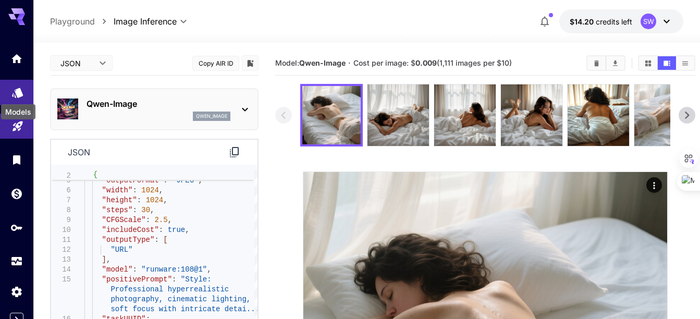
click at [13, 85] on icon "Models" at bounding box center [17, 89] width 13 height 13
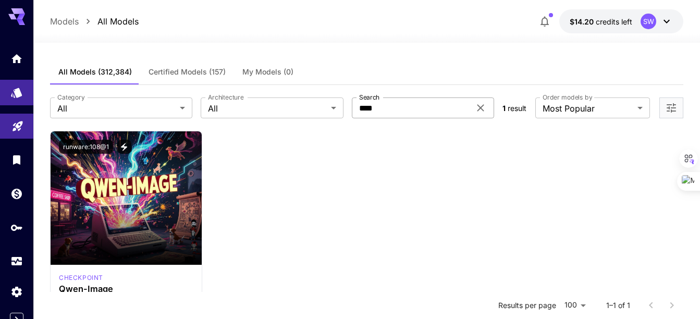
click at [373, 112] on input "****" at bounding box center [411, 108] width 118 height 21
type input "****"
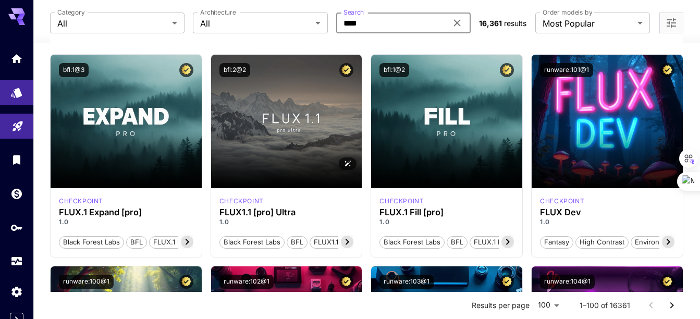
scroll to position [498, 0]
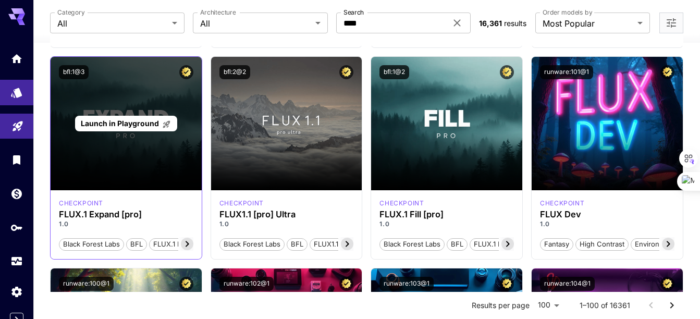
click at [123, 126] on span "Launch in Playground" at bounding box center [120, 123] width 78 height 9
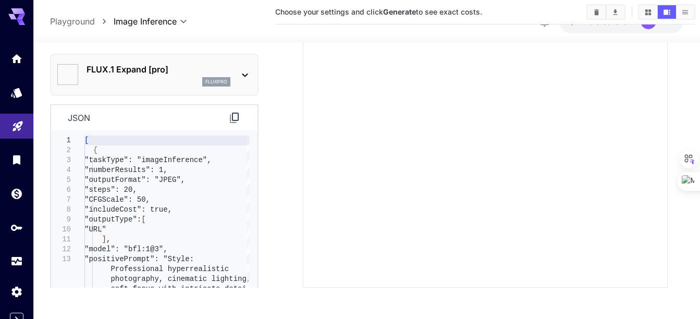
type input "***"
type input "**"
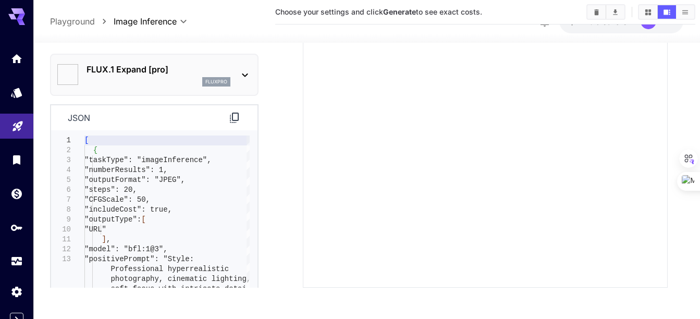
type input "**"
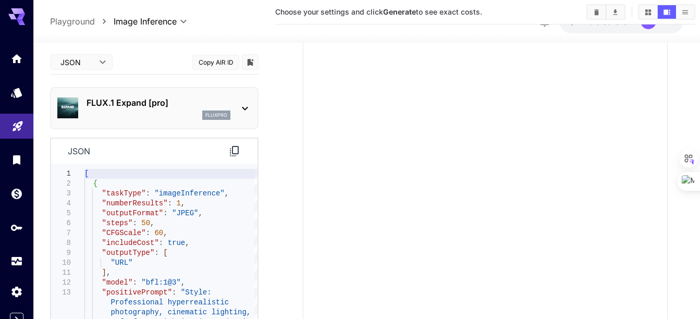
scroll to position [201, 0]
click at [97, 60] on body "**********" at bounding box center [350, 83] width 700 height 568
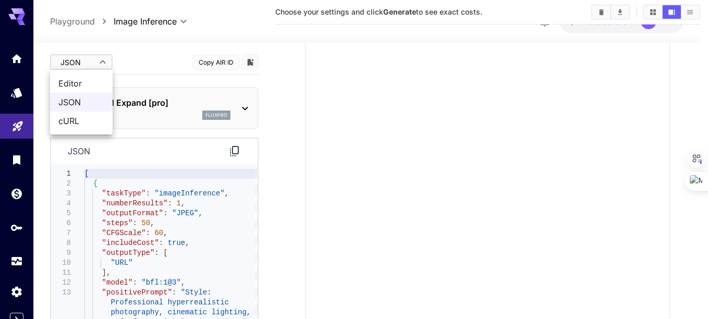
click at [74, 86] on span "Editor" at bounding box center [81, 83] width 46 height 13
type input "****"
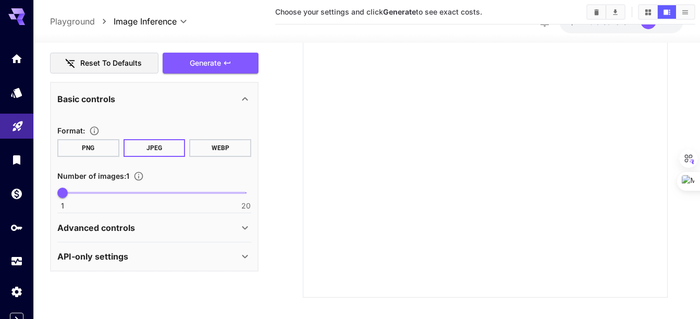
scroll to position [249, 0]
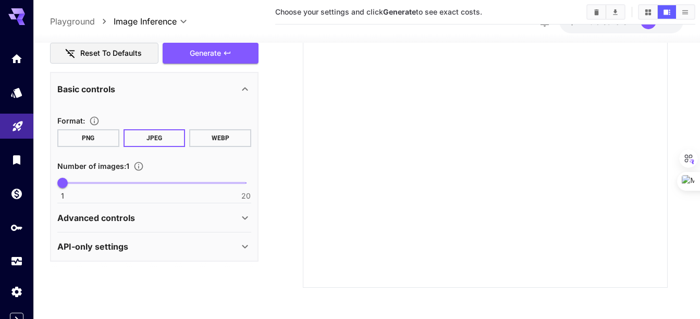
click at [244, 215] on icon at bounding box center [245, 217] width 13 height 13
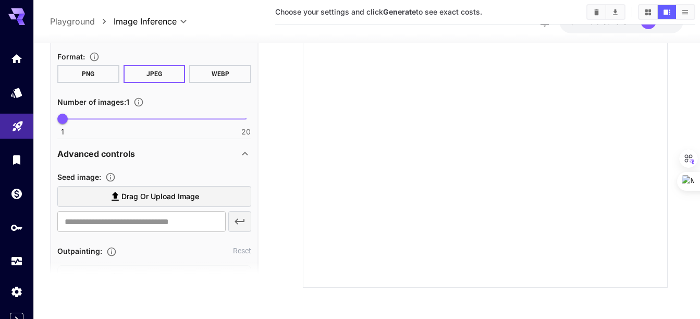
scroll to position [750, 0]
click at [148, 201] on span "Drag or upload image" at bounding box center [161, 197] width 78 height 13
click at [0, 0] on input "Drag or upload image" at bounding box center [0, 0] width 0 height 0
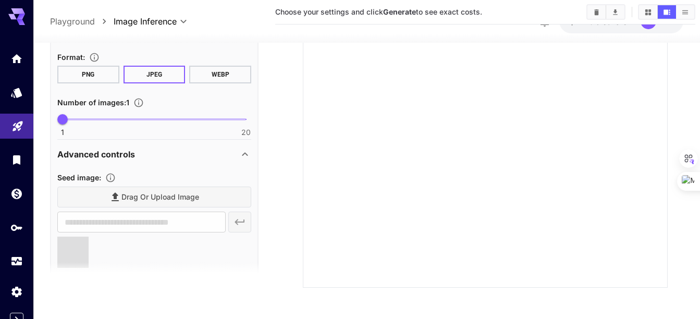
type input "**********"
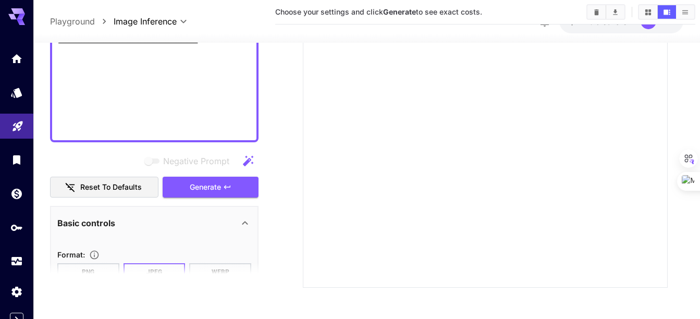
scroll to position [552, 0]
click at [191, 190] on span "Generate" at bounding box center [205, 187] width 31 height 13
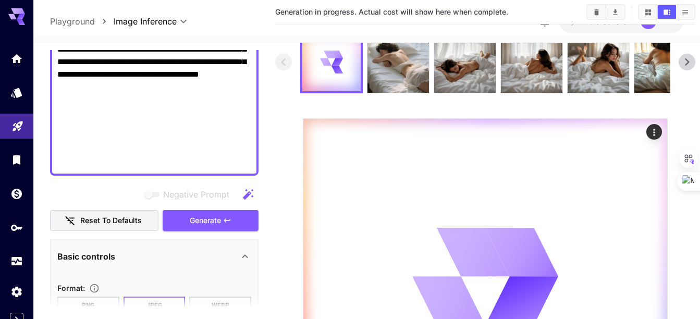
scroll to position [0, 0]
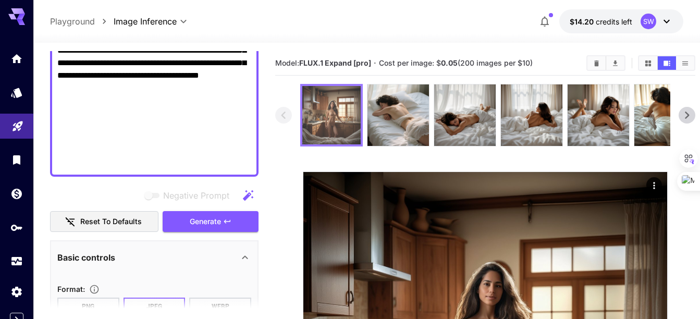
click at [339, 132] on img at bounding box center [331, 115] width 58 height 58
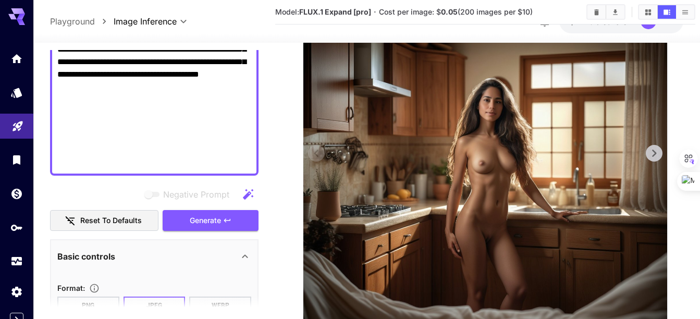
scroll to position [184, 0]
drag, startPoint x: 2, startPoint y: 188, endPoint x: 215, endPoint y: 105, distance: 228.9
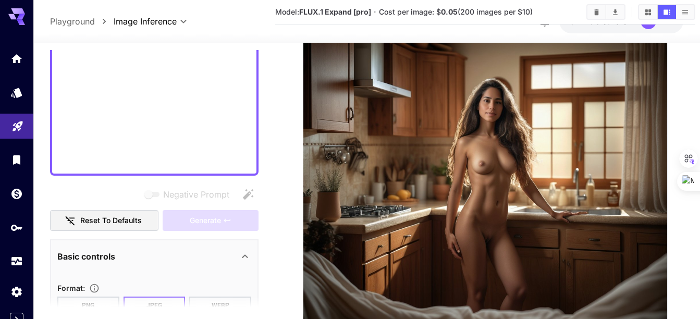
scroll to position [52, 0]
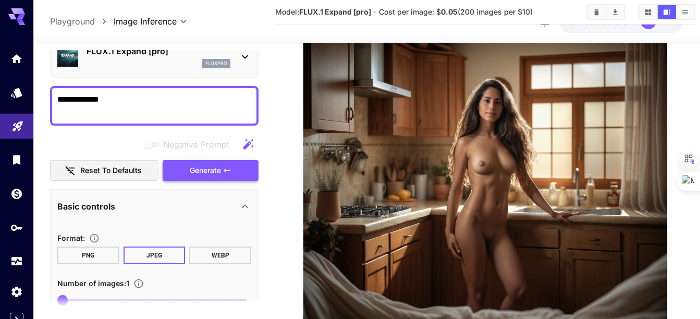
type textarea "**********"
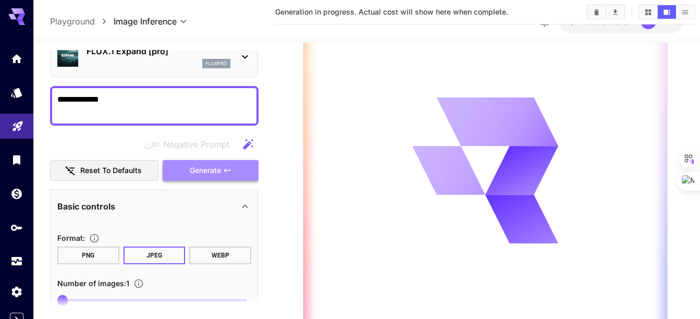
click at [217, 172] on span "Generate" at bounding box center [205, 170] width 31 height 13
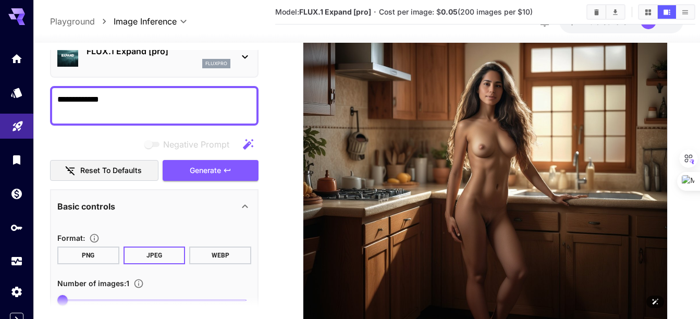
scroll to position [198, 0]
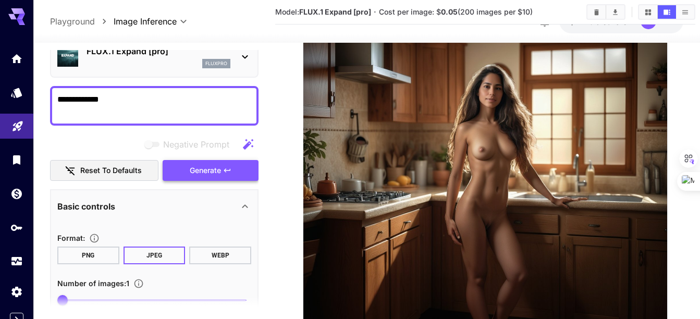
click at [216, 164] on span "Generate" at bounding box center [205, 170] width 31 height 13
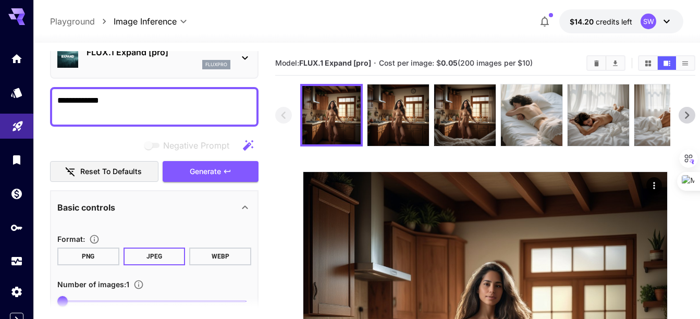
scroll to position [0, 0]
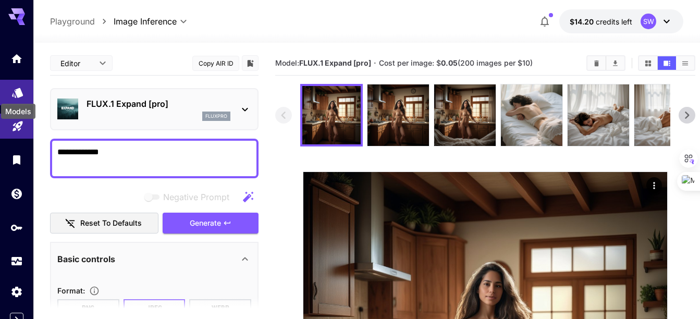
click at [14, 86] on div "Models" at bounding box center [17, 89] width 13 height 13
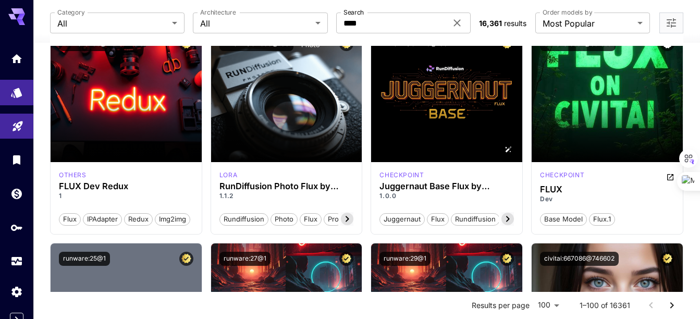
scroll to position [950, 0]
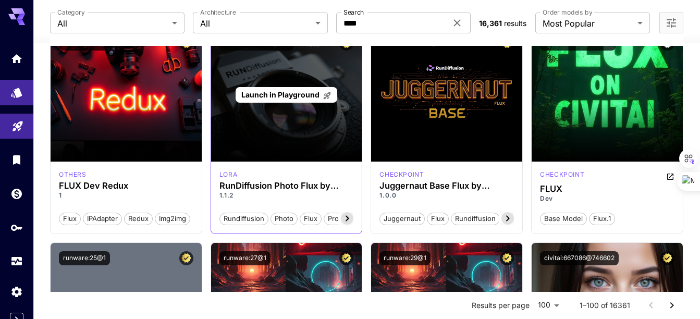
click at [287, 91] on span "Launch in Playground" at bounding box center [280, 94] width 78 height 9
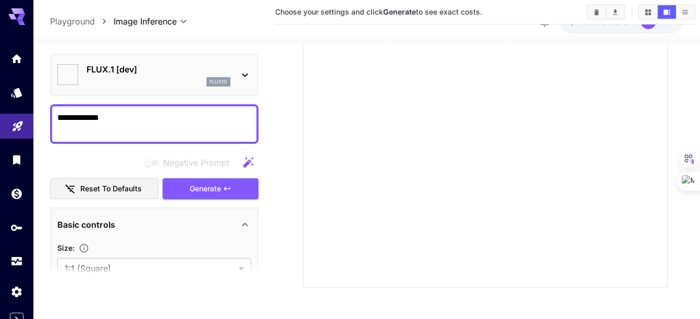
type input "**********"
click at [107, 113] on textarea "**********" at bounding box center [154, 124] width 194 height 25
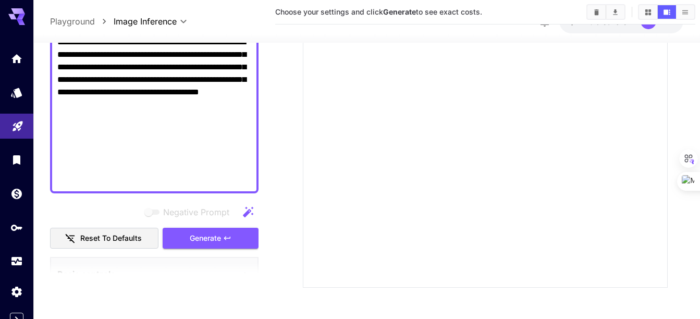
scroll to position [538, 0]
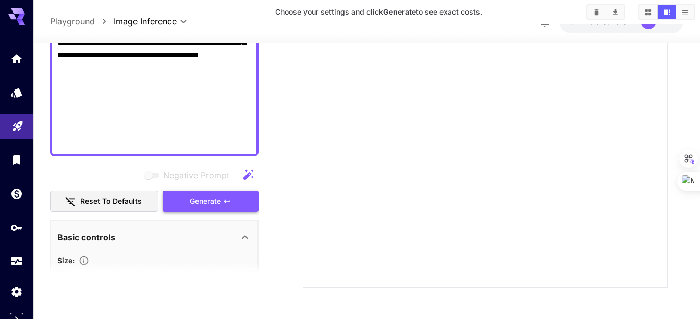
type textarea "**********"
click at [208, 202] on span "Generate" at bounding box center [205, 201] width 31 height 13
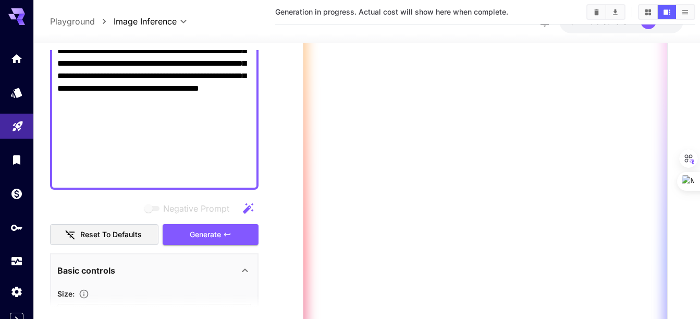
scroll to position [197, 0]
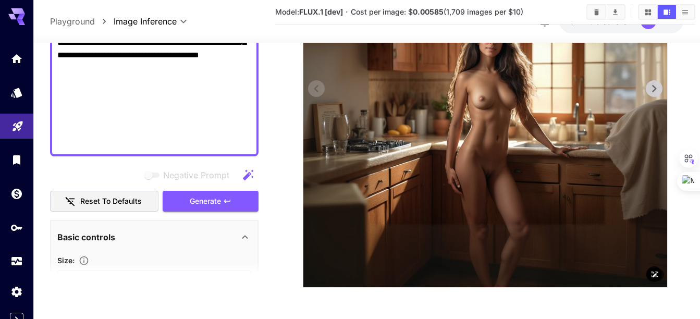
click at [408, 200] on img at bounding box center [486, 105] width 364 height 364
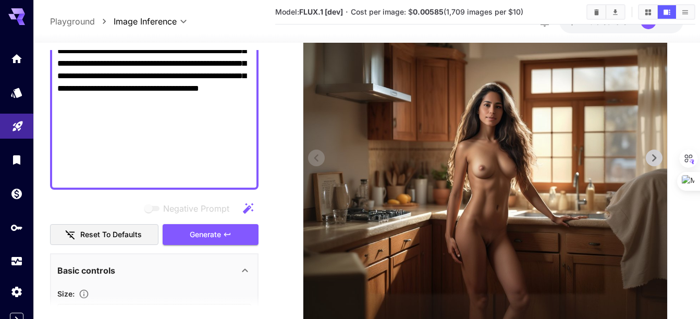
scroll to position [189, 0]
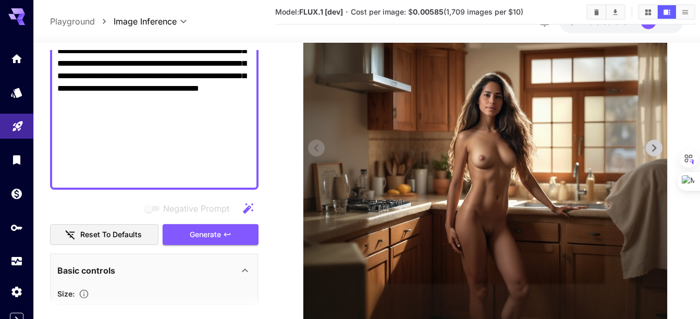
click at [660, 141] on icon at bounding box center [655, 148] width 16 height 16
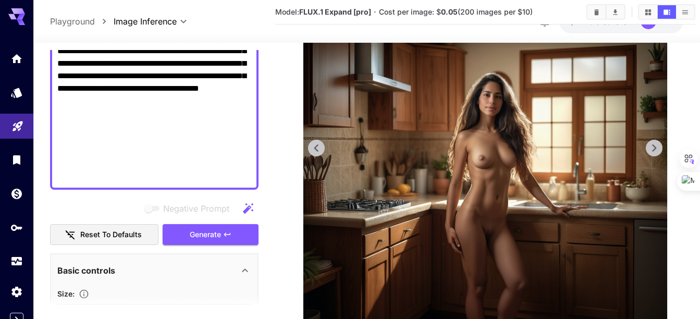
click at [317, 144] on icon at bounding box center [317, 148] width 16 height 16
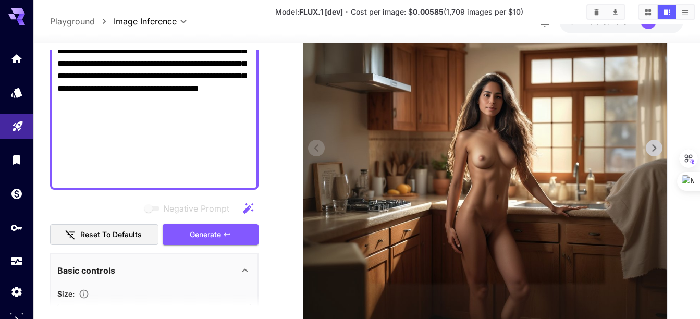
click at [653, 145] on icon at bounding box center [655, 148] width 16 height 16
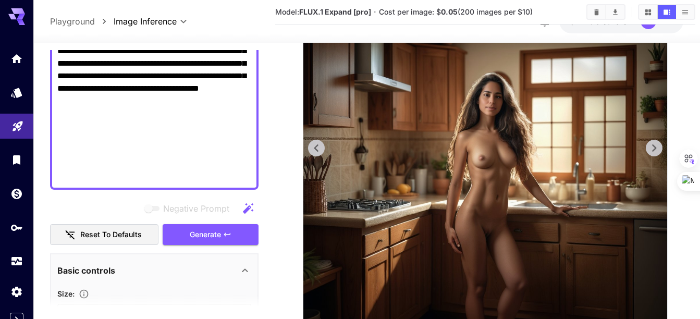
click at [653, 145] on icon at bounding box center [655, 148] width 16 height 16
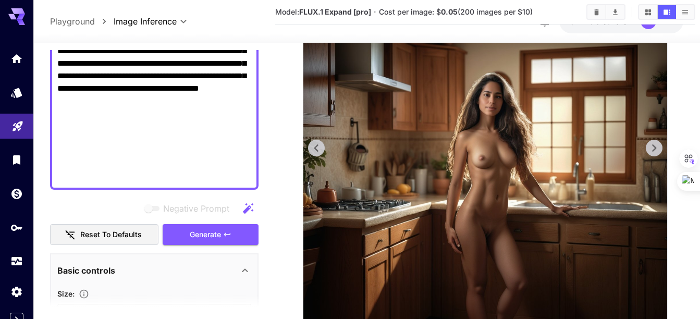
click at [653, 145] on icon at bounding box center [655, 148] width 16 height 16
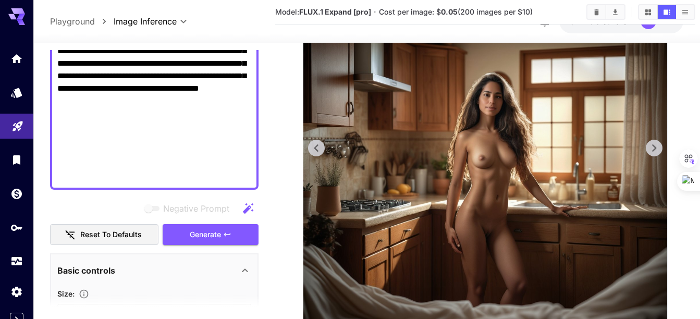
click at [653, 145] on icon at bounding box center [655, 148] width 16 height 16
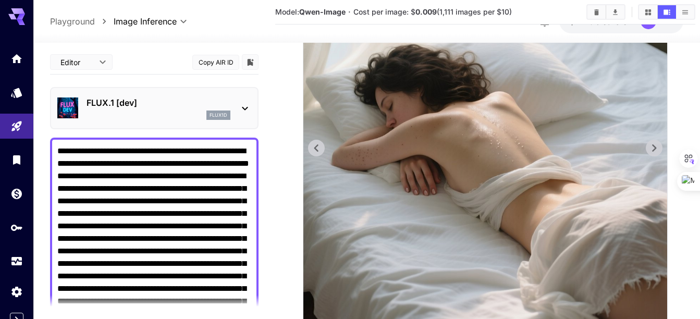
scroll to position [538, 0]
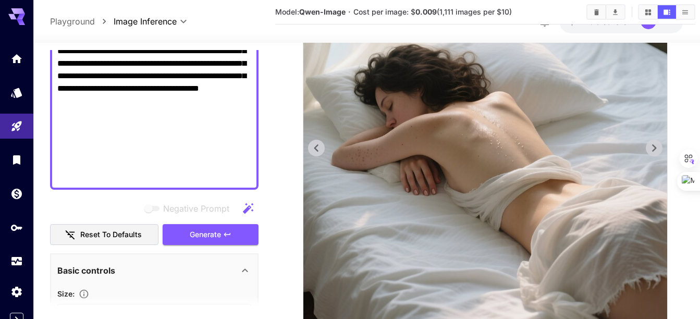
click at [314, 142] on icon at bounding box center [317, 148] width 16 height 16
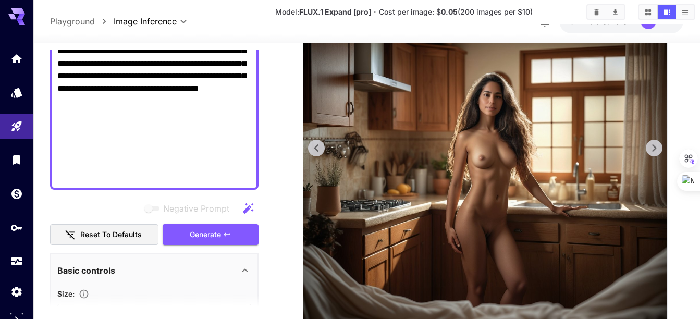
click at [314, 142] on icon at bounding box center [317, 148] width 16 height 16
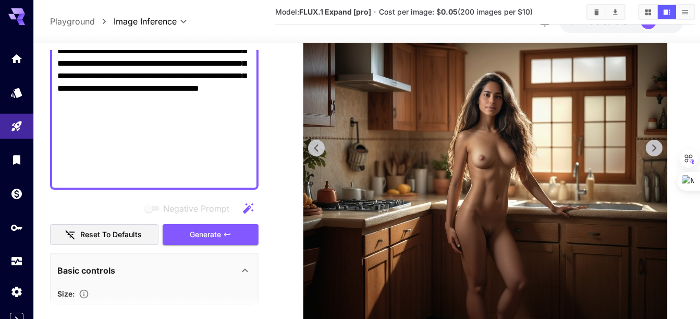
click at [314, 142] on icon at bounding box center [317, 148] width 16 height 16
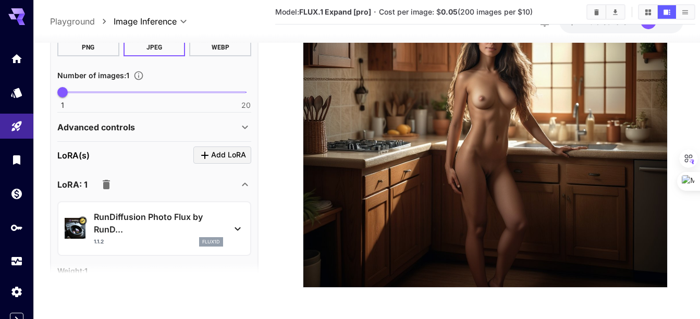
scroll to position [834, 0]
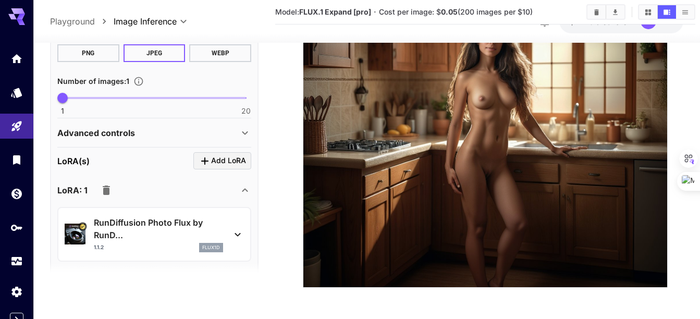
click at [241, 130] on icon at bounding box center [245, 132] width 13 height 13
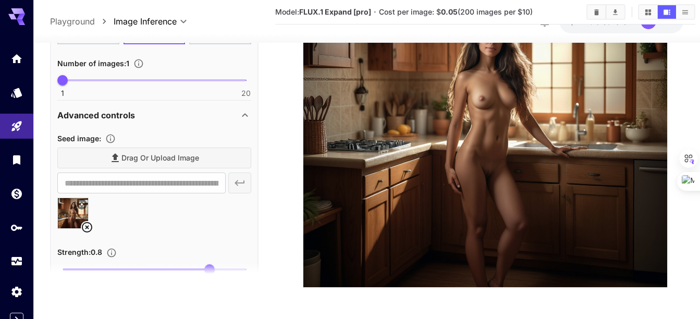
scroll to position [852, 0]
click at [83, 223] on icon at bounding box center [87, 227] width 13 height 13
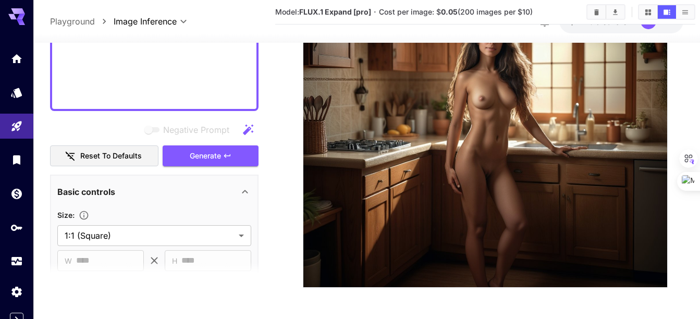
scroll to position [583, 0]
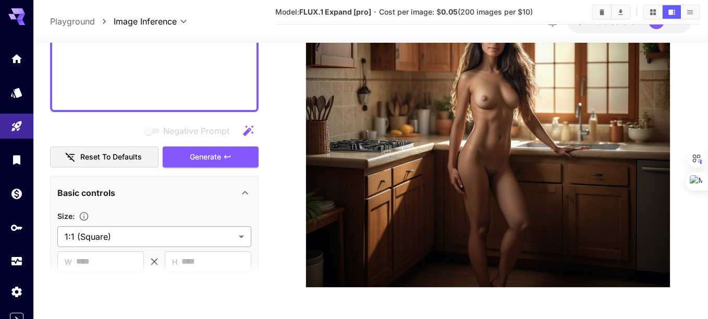
click at [189, 237] on body "**********" at bounding box center [354, 35] width 708 height 568
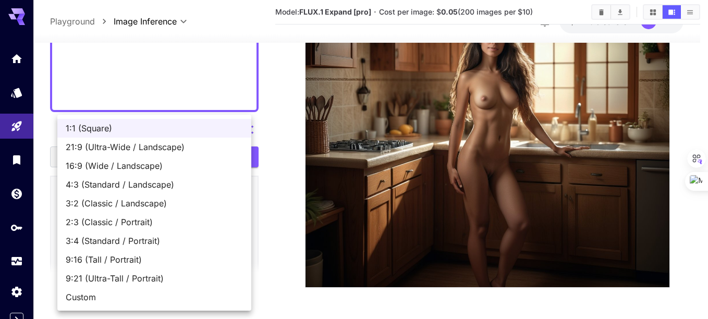
click at [114, 240] on span "3:4 (Standard / Portrait)" at bounding box center [154, 241] width 177 height 13
type input "**********"
type input "***"
type input "****"
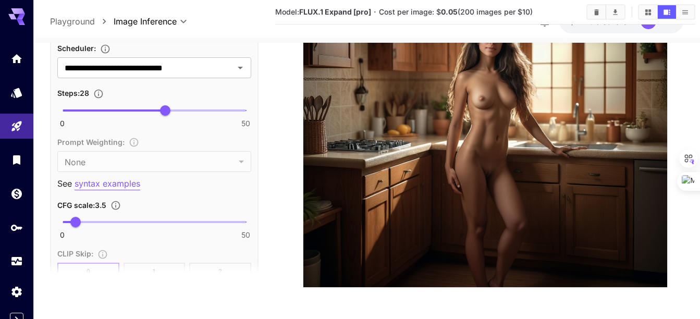
scroll to position [1208, 0]
click at [224, 68] on icon "Clear" at bounding box center [227, 67] width 10 height 10
click at [224, 68] on input "text" at bounding box center [145, 67] width 171 height 15
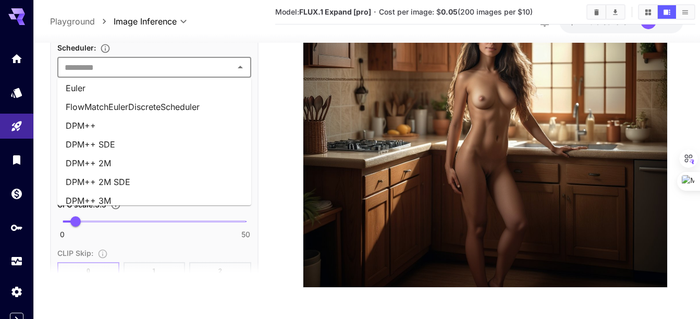
scroll to position [31, 0]
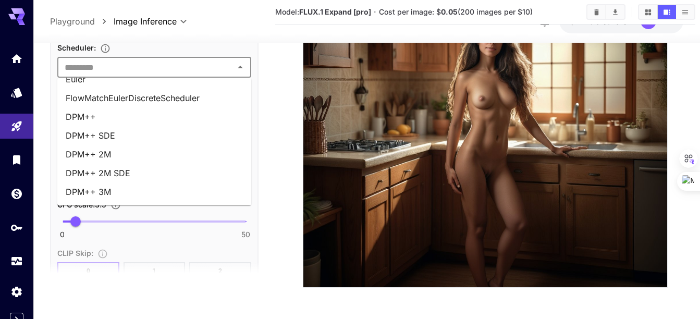
click at [89, 190] on li "DPM++ 3M" at bounding box center [154, 192] width 194 height 19
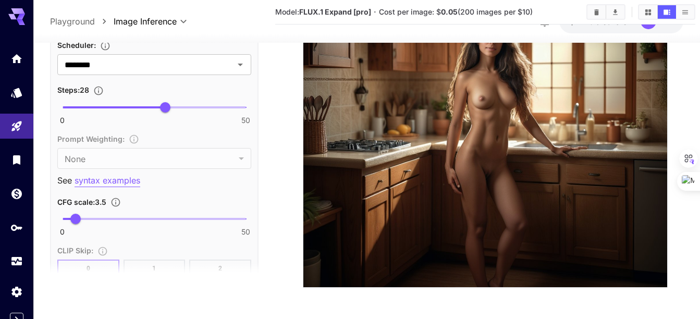
scroll to position [1210, 0]
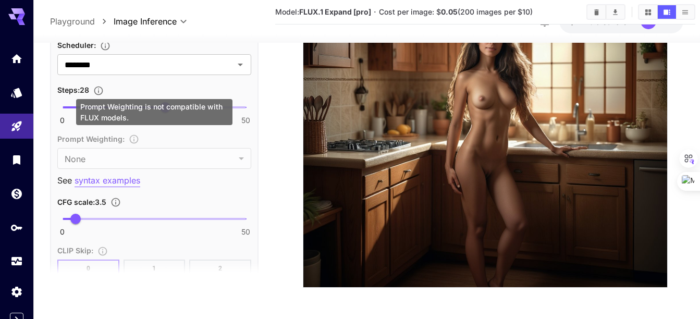
click at [245, 156] on div "Prompt Weighting : None **** ​" at bounding box center [154, 150] width 194 height 37
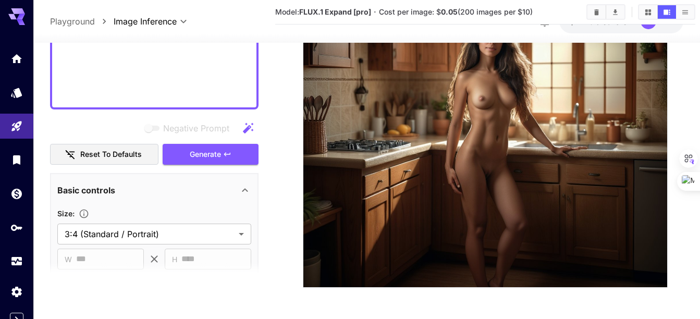
scroll to position [584, 0]
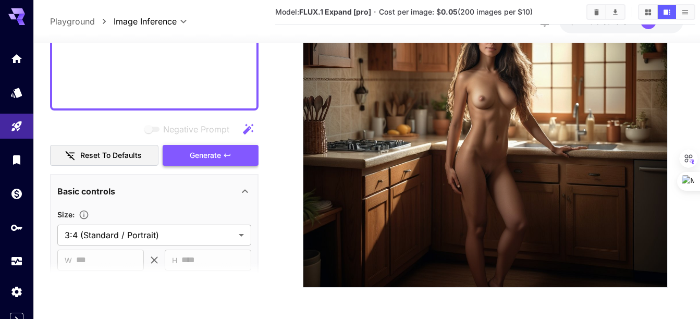
click at [195, 151] on span "Generate" at bounding box center [205, 155] width 31 height 13
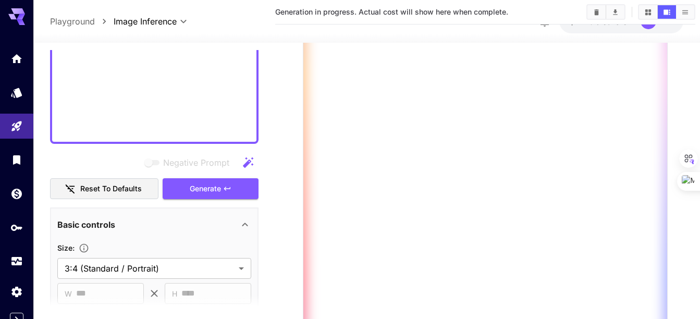
scroll to position [176, 0]
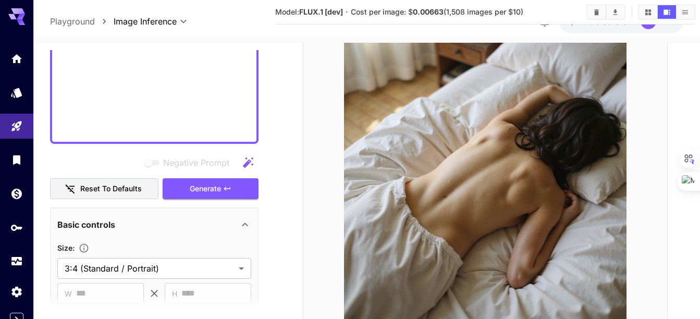
paste textarea "**********"
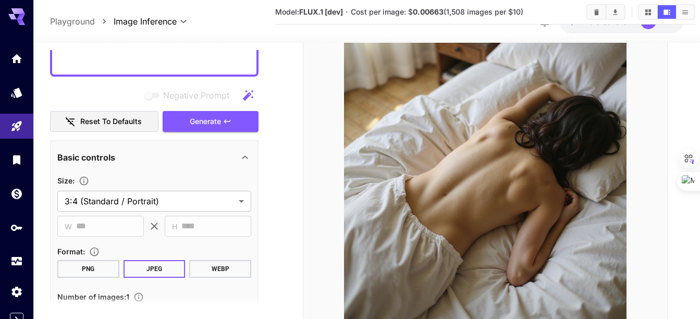
scroll to position [750, 0]
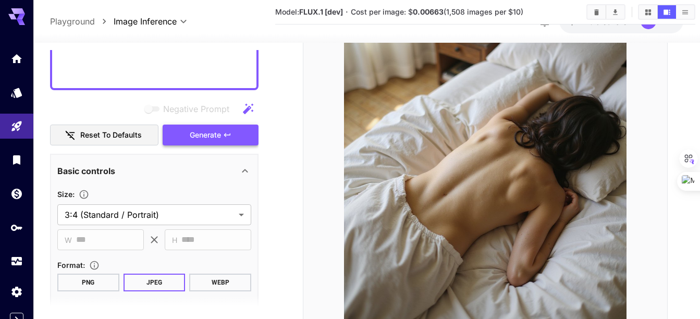
type textarea "**********"
click at [202, 138] on span "Generate" at bounding box center [205, 135] width 31 height 13
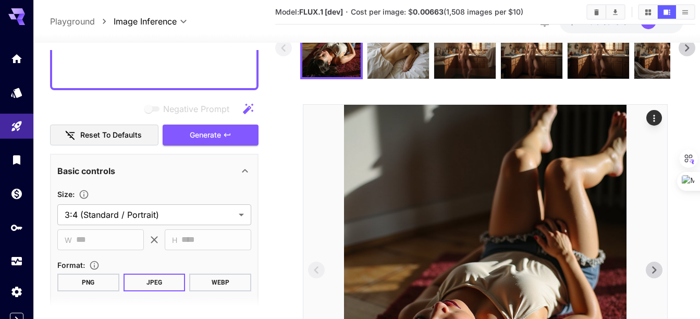
scroll to position [0, 0]
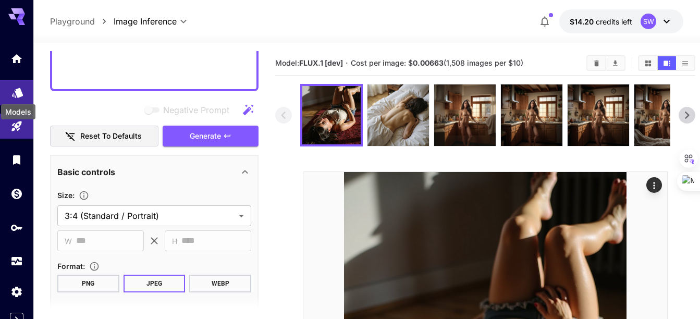
click at [18, 90] on icon "Models" at bounding box center [17, 89] width 11 height 10
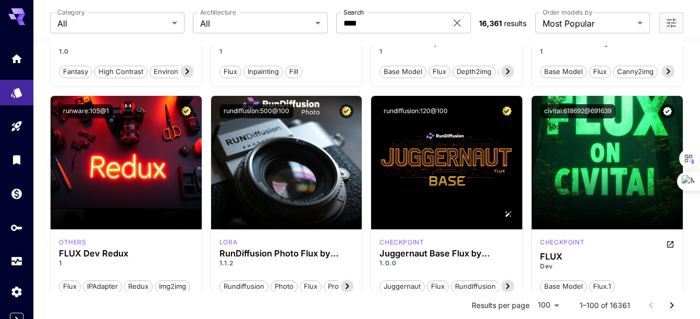
scroll to position [885, 0]
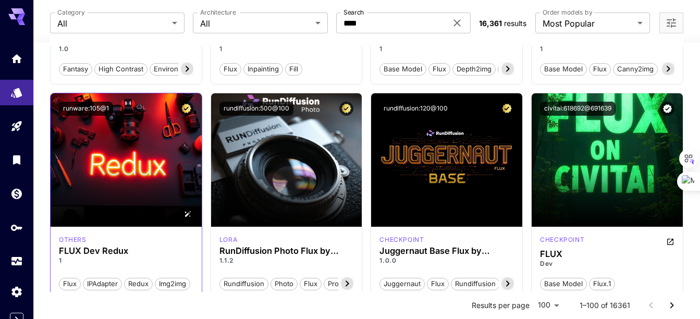
click at [107, 153] on img at bounding box center [126, 160] width 151 height 134
click at [127, 169] on section at bounding box center [126, 197] width 151 height 58
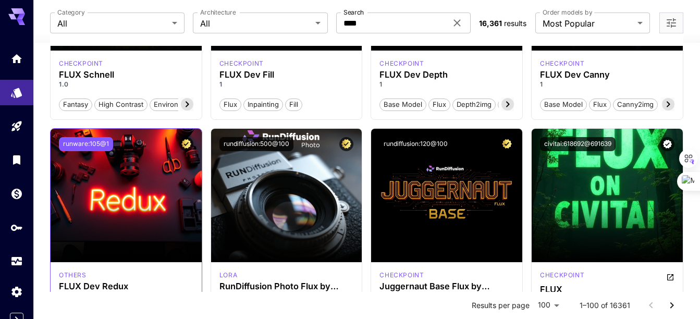
scroll to position [855, 0]
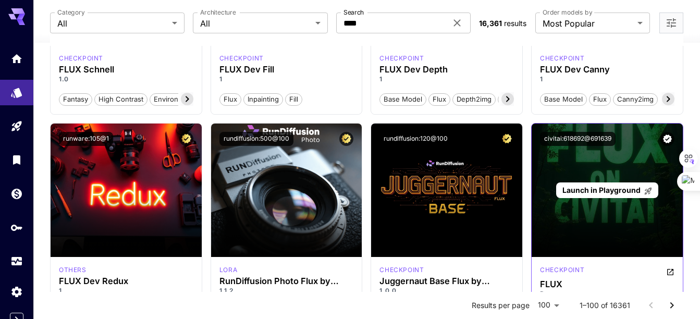
click at [604, 185] on p "Launch in Playground" at bounding box center [608, 190] width 90 height 11
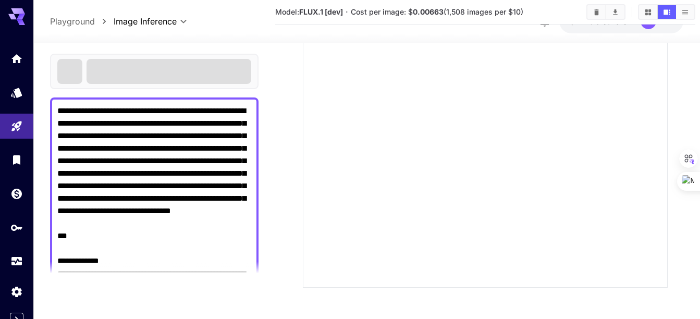
scroll to position [249, 0]
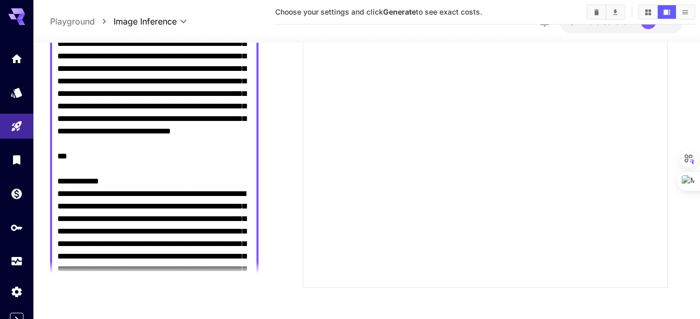
scroll to position [96, 0]
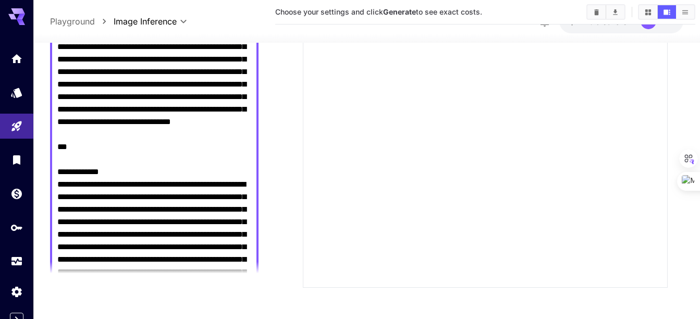
drag, startPoint x: 110, startPoint y: 165, endPoint x: 50, endPoint y: 27, distance: 150.2
click at [50, 27] on div "**********" at bounding box center [366, 35] width 667 height 568
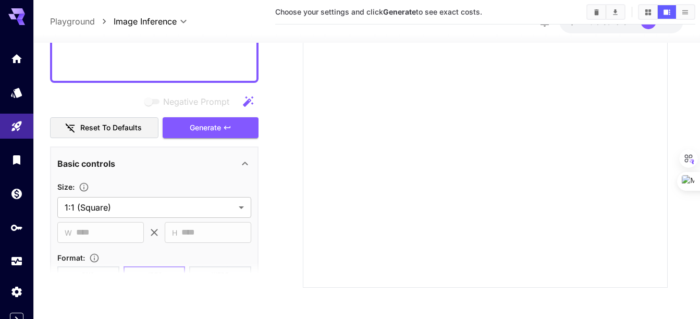
scroll to position [535, 0]
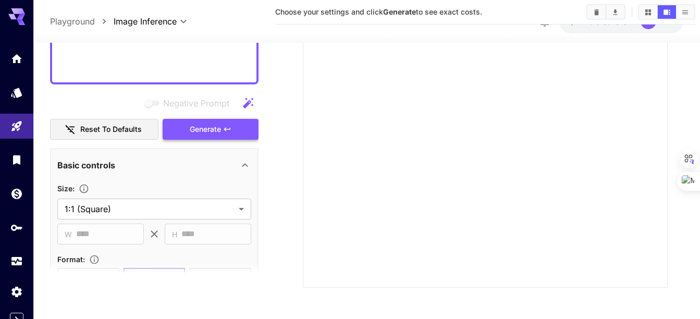
type textarea "**********"
click at [204, 134] on span "Generate" at bounding box center [205, 129] width 31 height 13
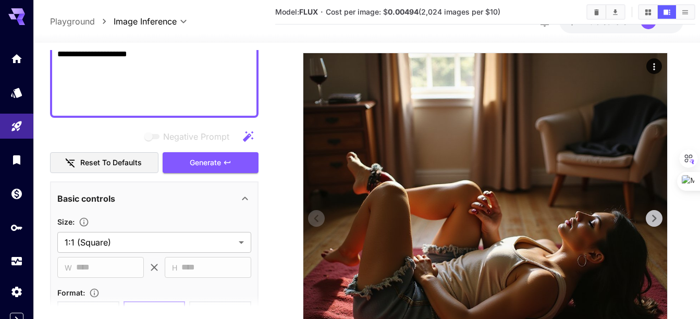
scroll to position [154, 0]
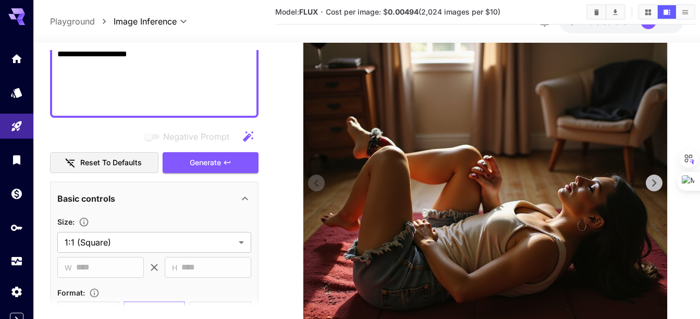
click at [487, 171] on img at bounding box center [486, 200] width 364 height 364
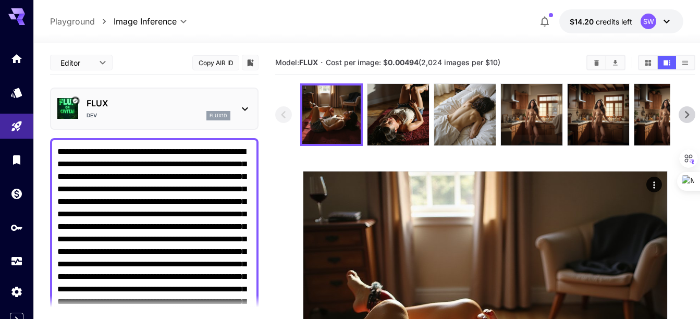
scroll to position [0, 0]
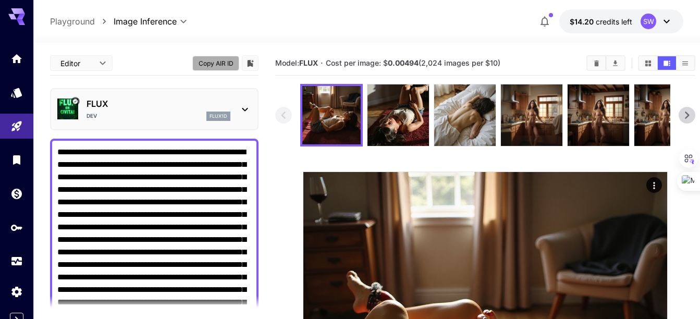
click at [231, 62] on button "Copy AIR ID" at bounding box center [215, 63] width 47 height 15
click at [17, 92] on icon "Models" at bounding box center [17, 89] width 11 height 10
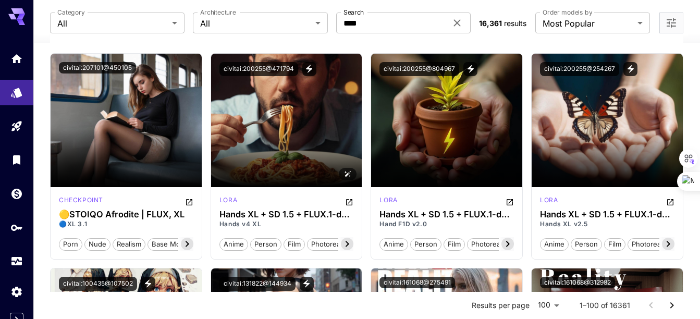
scroll to position [1355, 0]
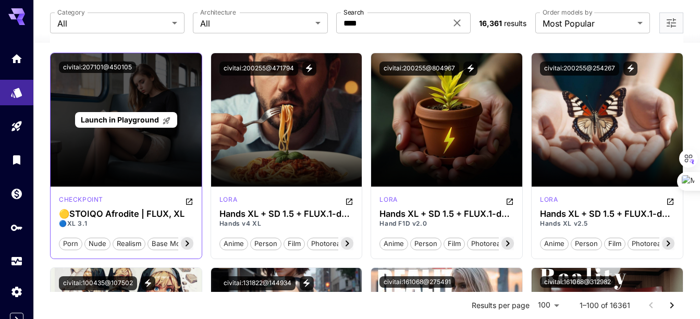
click at [119, 117] on span "Launch in Playground" at bounding box center [120, 119] width 78 height 9
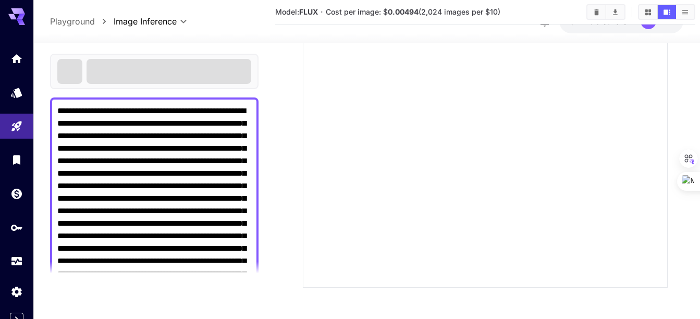
scroll to position [249, 0]
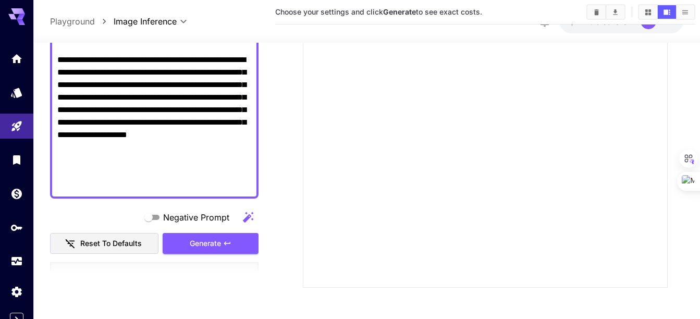
scroll to position [502, 0]
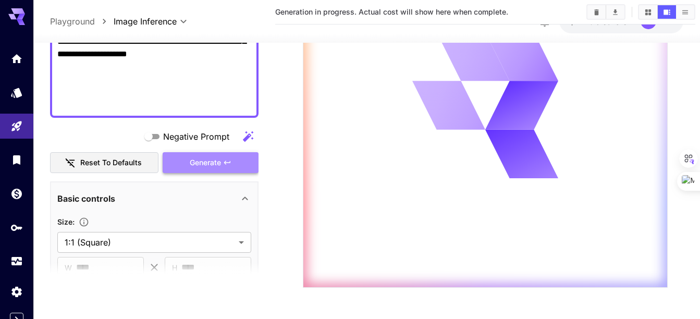
click at [208, 156] on span "Generate" at bounding box center [205, 162] width 31 height 13
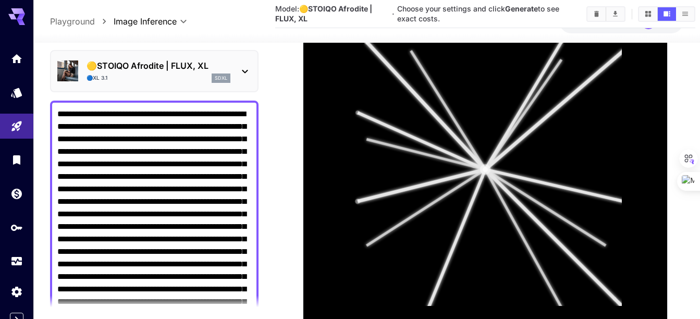
scroll to position [0, 0]
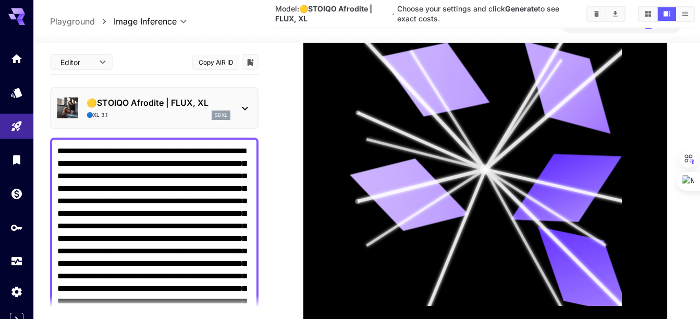
click at [246, 108] on icon at bounding box center [245, 109] width 6 height 4
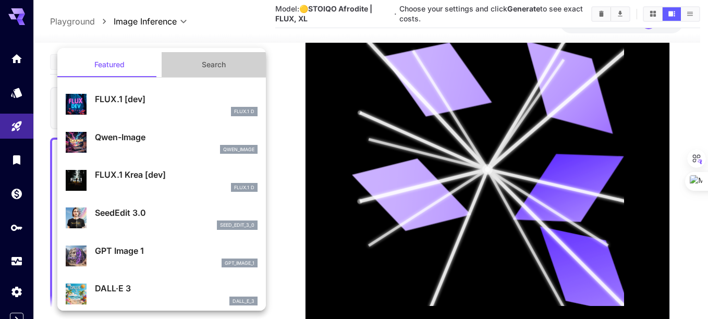
click at [221, 63] on button "Search" at bounding box center [214, 64] width 104 height 25
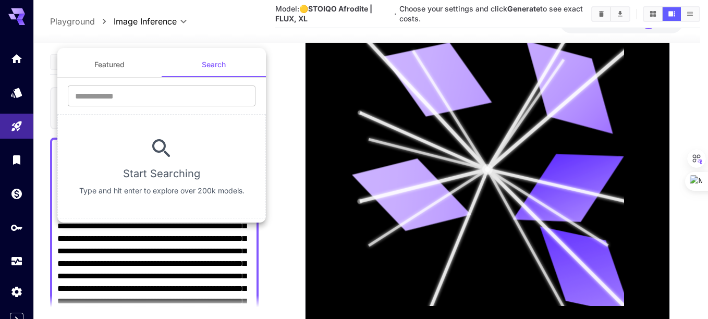
click at [18, 91] on div at bounding box center [354, 159] width 708 height 319
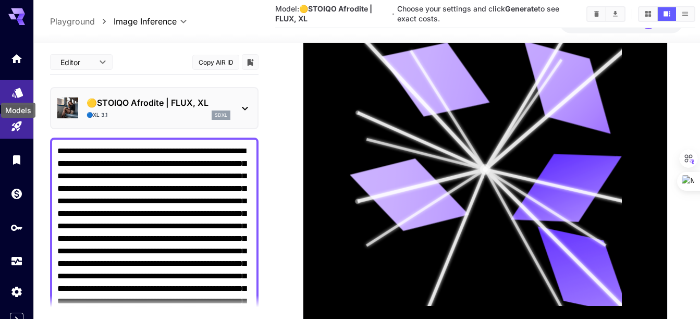
click at [19, 93] on icon "Models" at bounding box center [17, 89] width 11 height 10
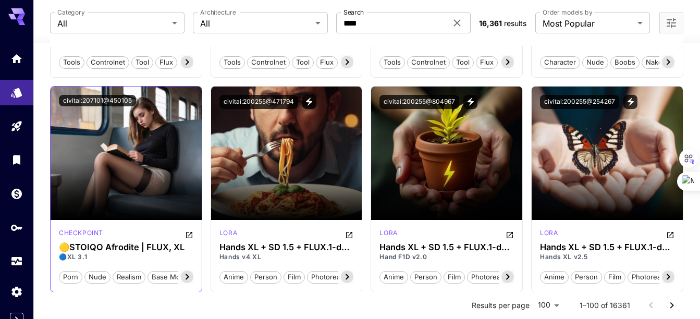
scroll to position [1325, 0]
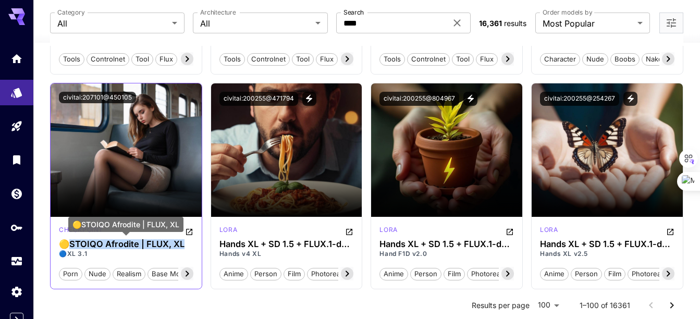
drag, startPoint x: 71, startPoint y: 243, endPoint x: 185, endPoint y: 246, distance: 113.7
click at [185, 246] on h3 "🟡STOIQO Afrodite | FLUX, XL" at bounding box center [126, 244] width 135 height 10
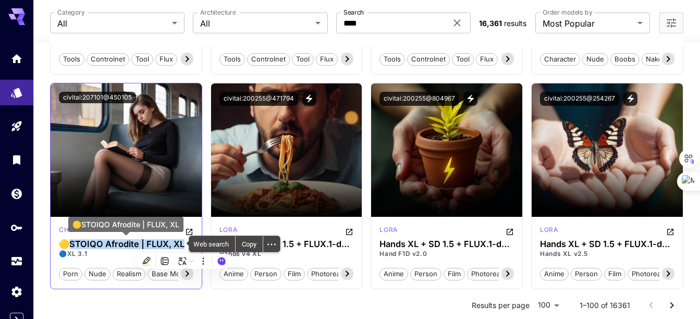
copy h3 "TOIQO Afrodite | FLUX, XL"
